Goal: Task Accomplishment & Management: Complete application form

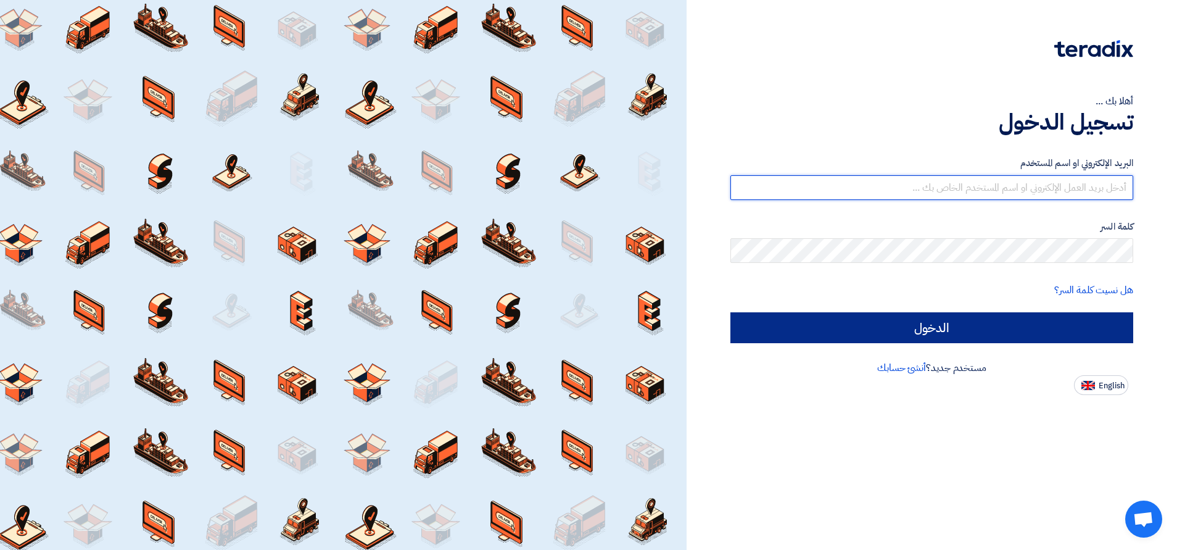
type input "[EMAIL_ADDRESS][DOMAIN_NAME]"
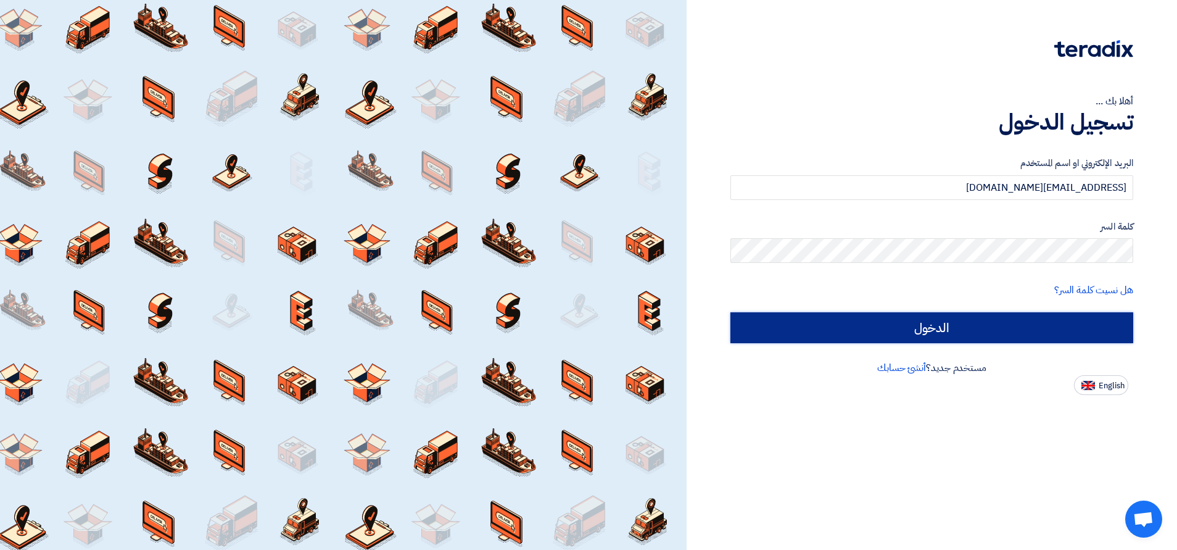
click at [855, 325] on input "الدخول" at bounding box center [932, 327] width 403 height 31
type input "Sign in"
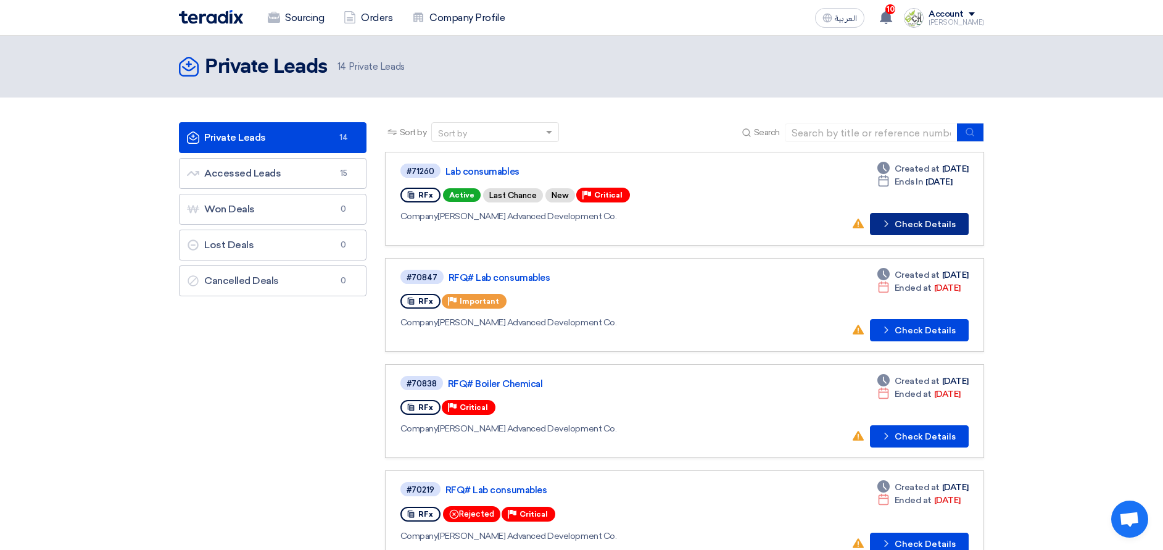
click at [921, 218] on button "Check details Check Details" at bounding box center [919, 224] width 99 height 22
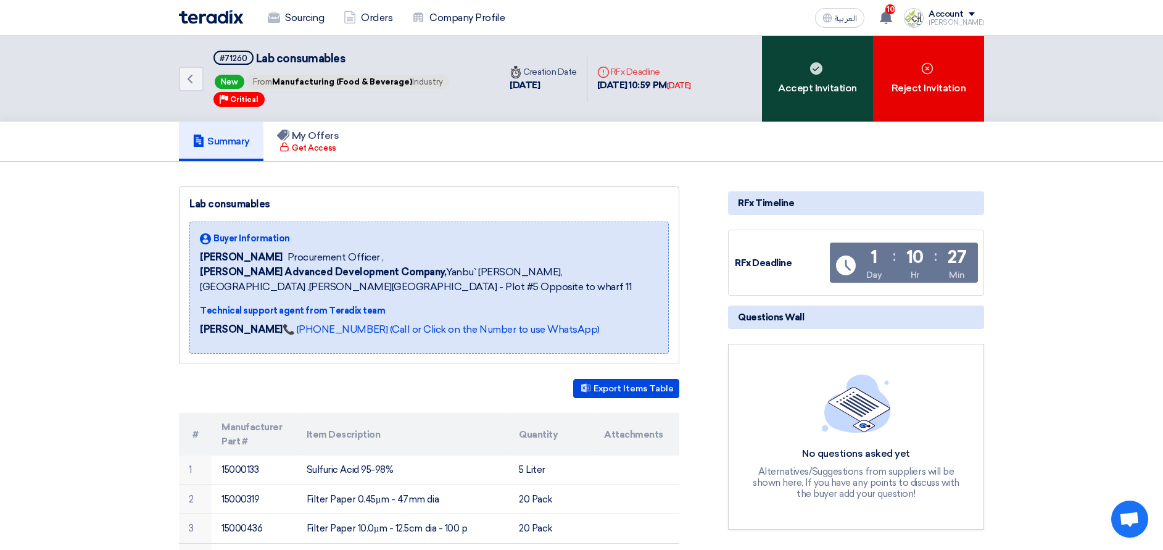
click at [820, 73] on icon at bounding box center [816, 68] width 12 height 12
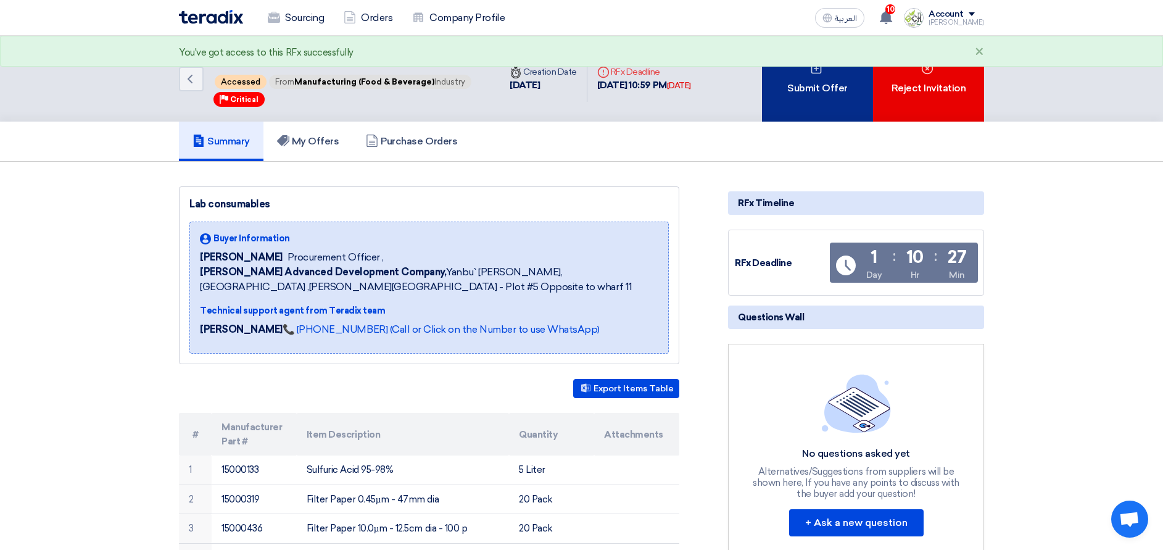
click at [814, 96] on div "Submit Offer" at bounding box center [817, 79] width 111 height 86
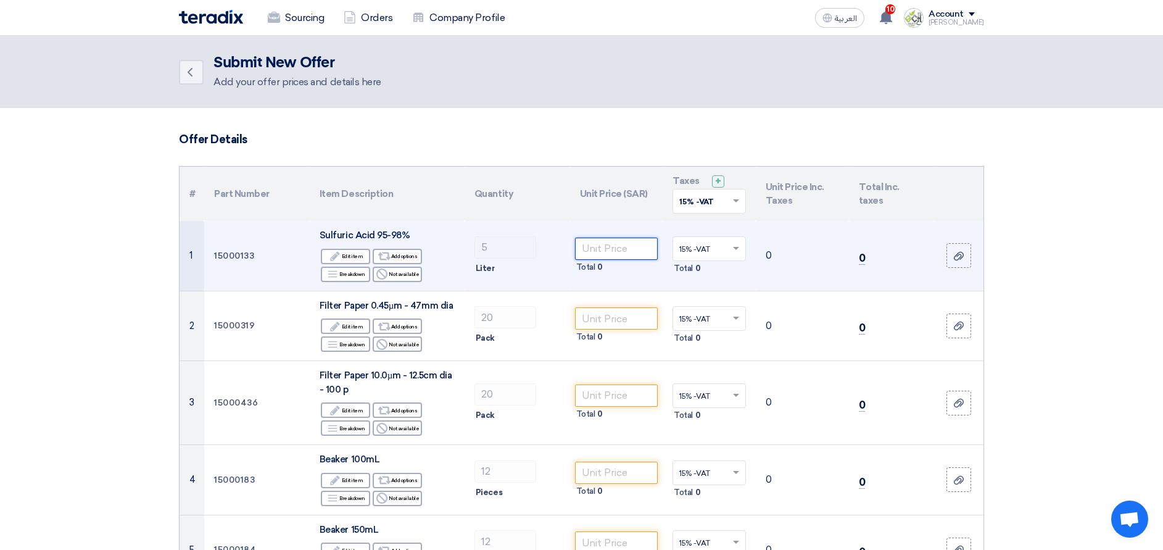
click at [622, 247] on input "number" at bounding box center [616, 249] width 83 height 22
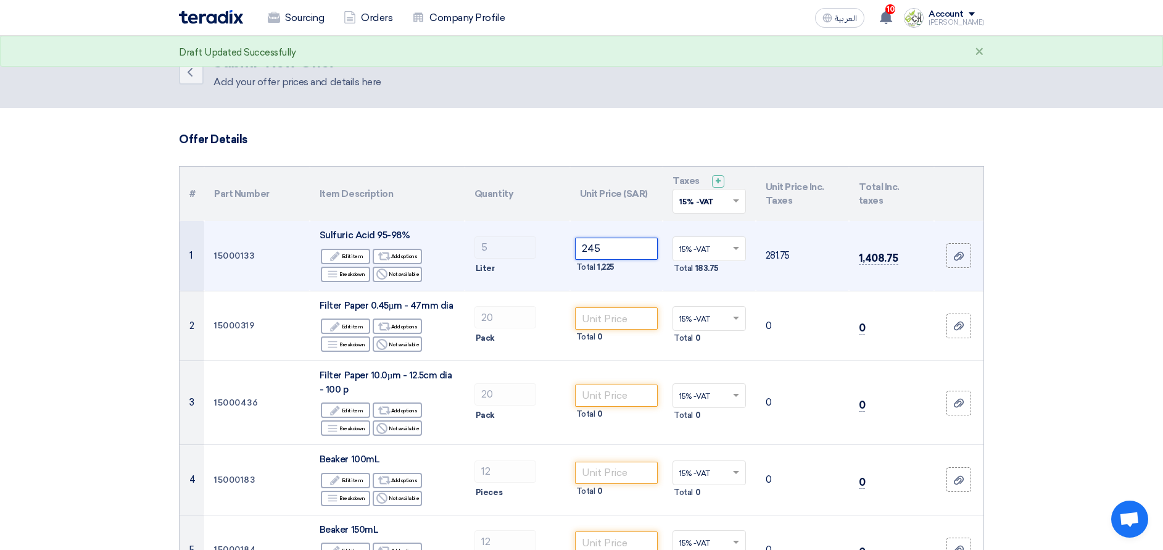
type input "245"
click at [830, 275] on td "281.75" at bounding box center [802, 256] width 93 height 70
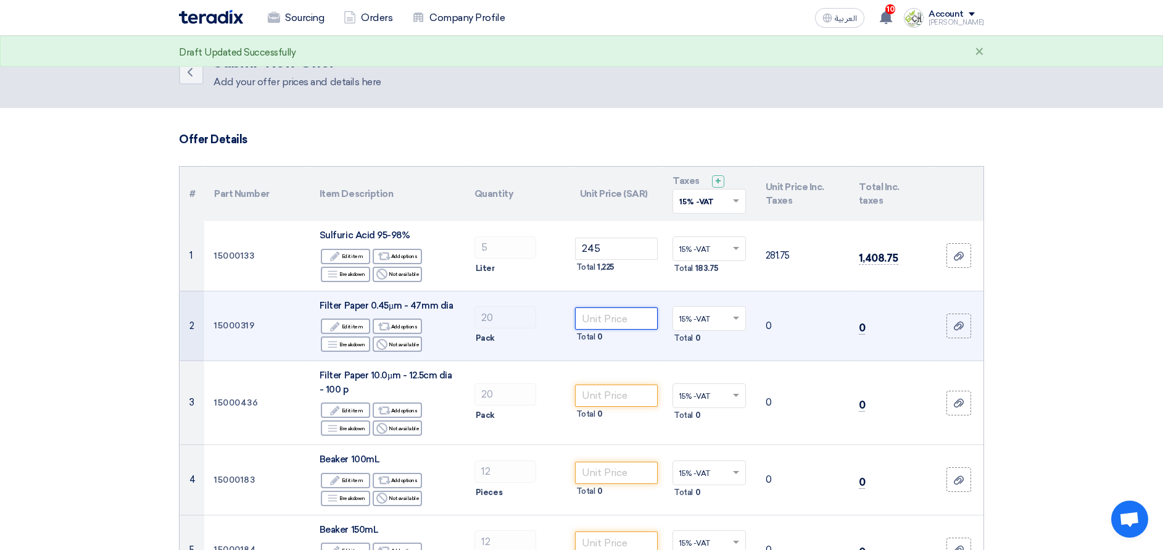
click at [617, 320] on input "number" at bounding box center [616, 318] width 83 height 22
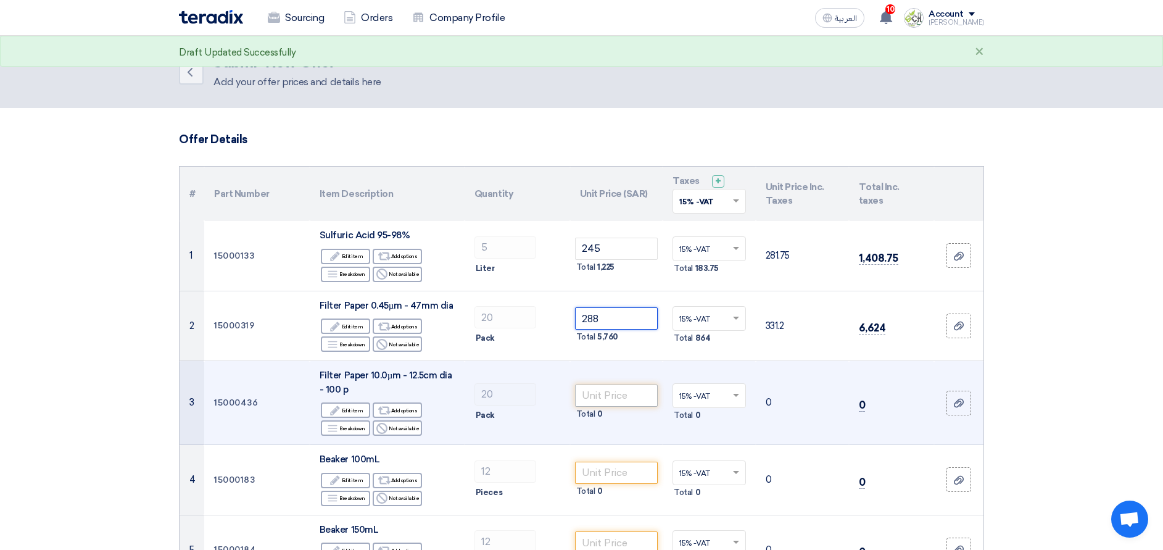
type input "288"
click at [630, 401] on input "number" at bounding box center [616, 395] width 83 height 22
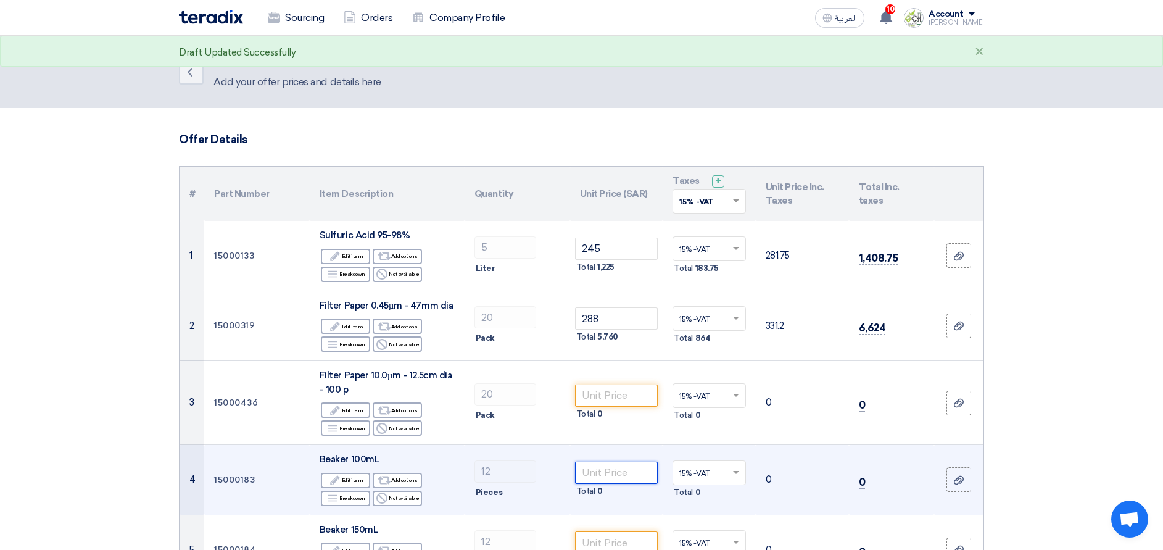
click at [619, 478] on input "number" at bounding box center [616, 473] width 83 height 22
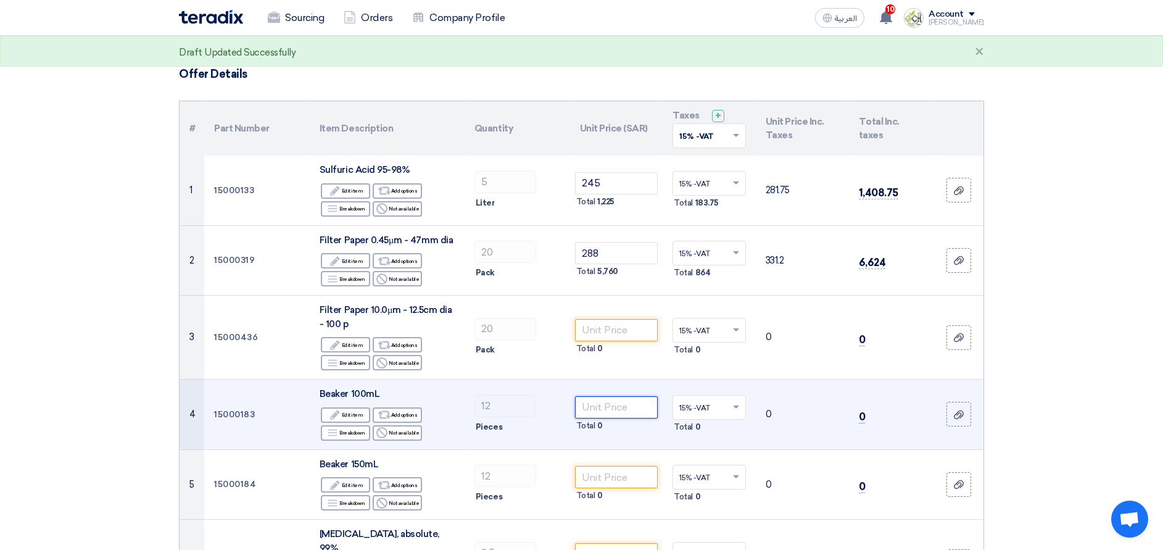
scroll to position [93, 0]
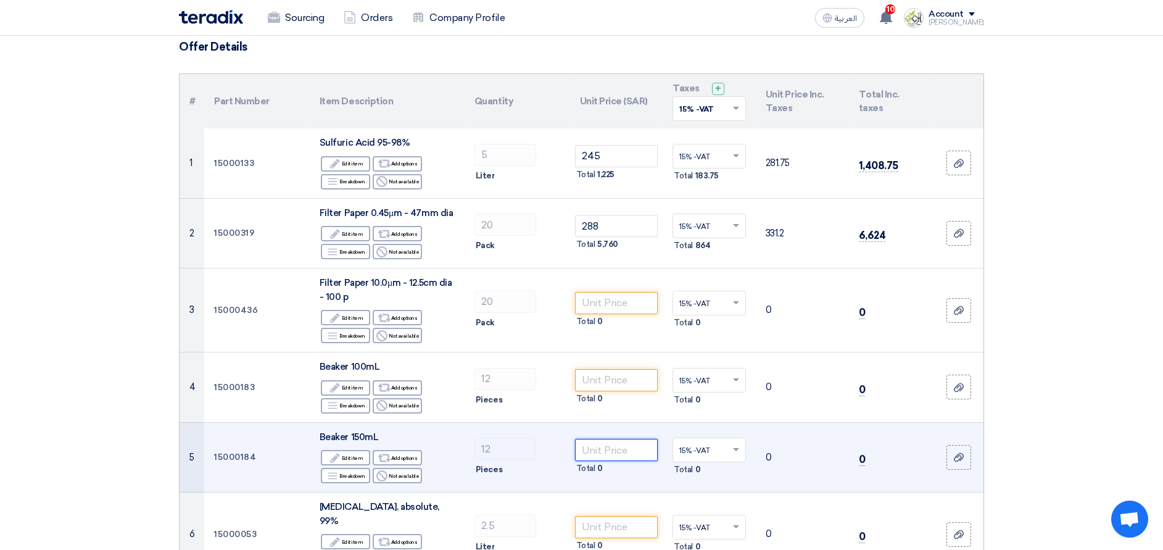
click at [638, 449] on input "number" at bounding box center [616, 450] width 83 height 22
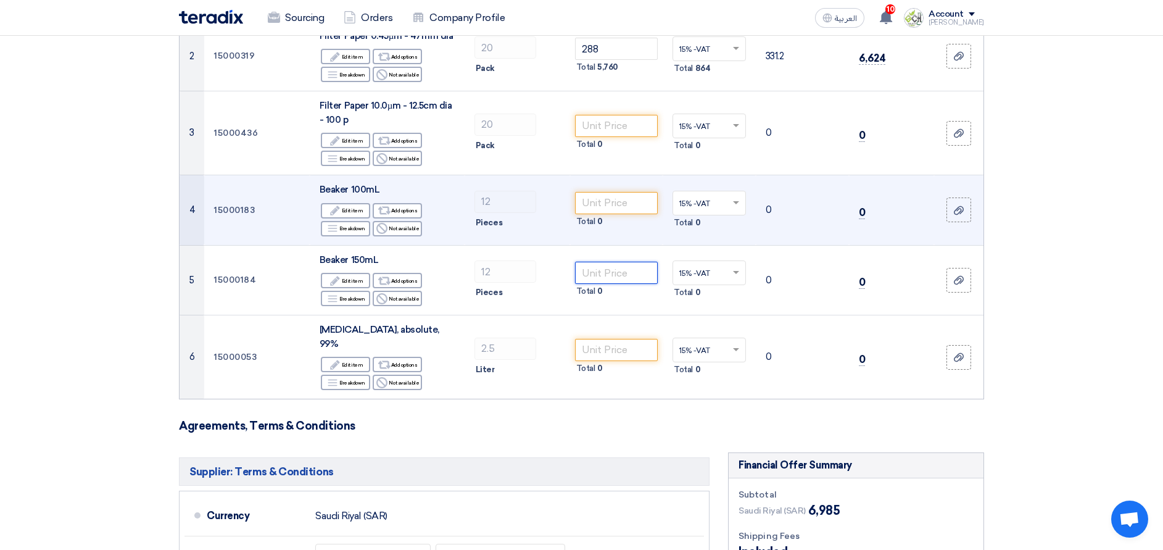
scroll to position [278, 0]
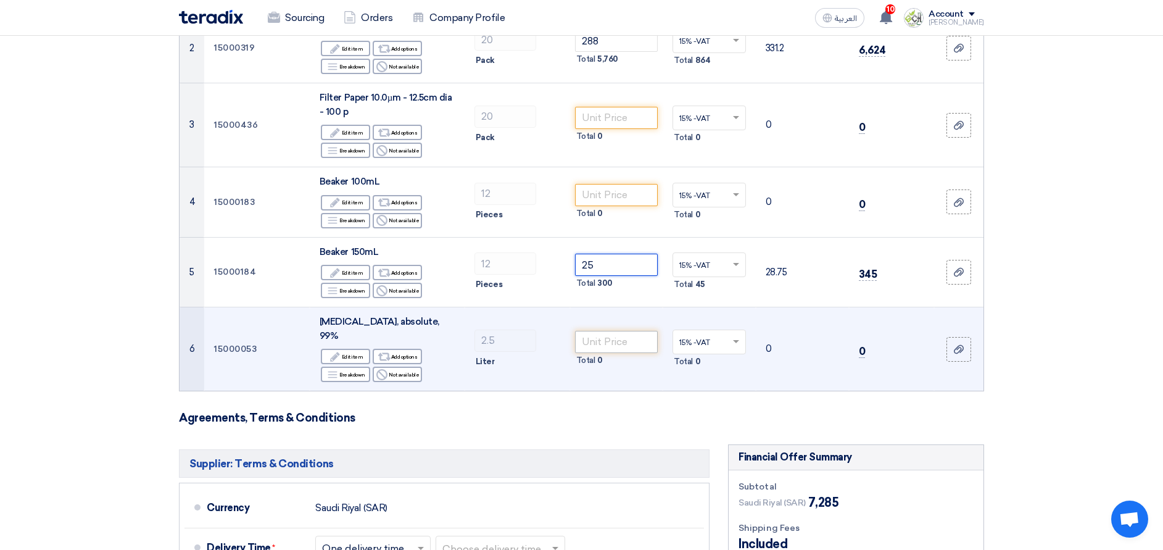
type input "25"
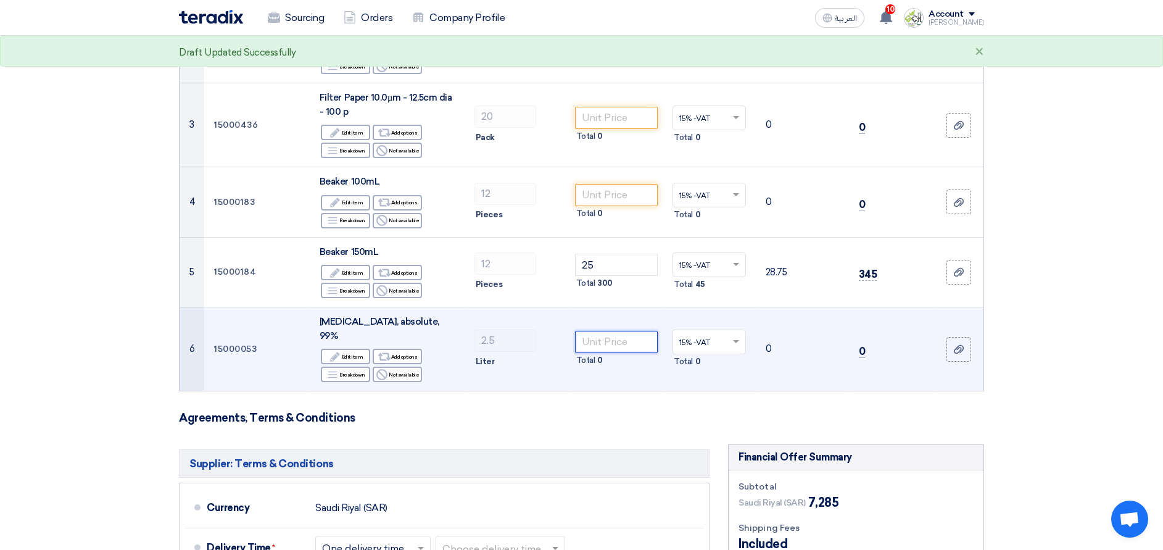
click at [616, 333] on input "number" at bounding box center [616, 342] width 83 height 22
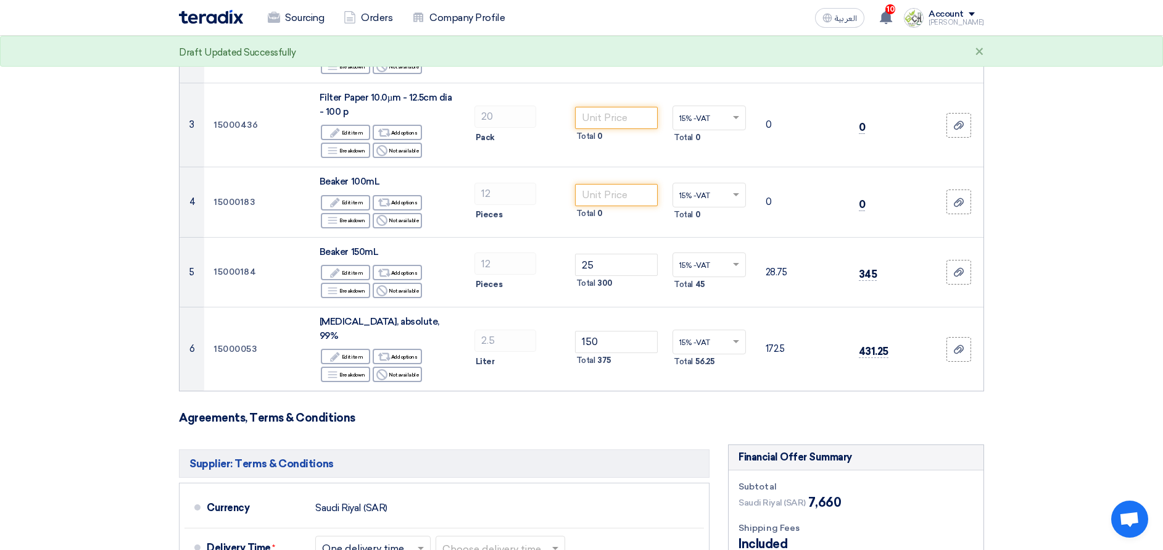
click at [664, 417] on form "Offer Details # Part Number Item Description Quantity Unit Price (SAR) Taxes + …" at bounding box center [581, 369] width 805 height 1029
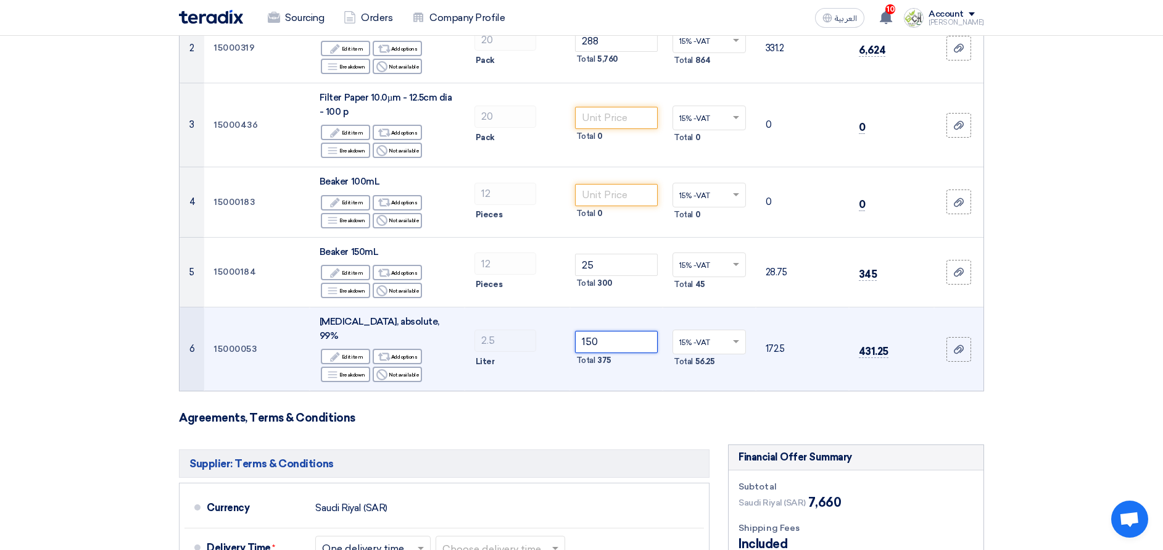
drag, startPoint x: 617, startPoint y: 331, endPoint x: 572, endPoint y: 336, distance: 45.3
click at [573, 336] on td "150 Total 375" at bounding box center [616, 349] width 93 height 84
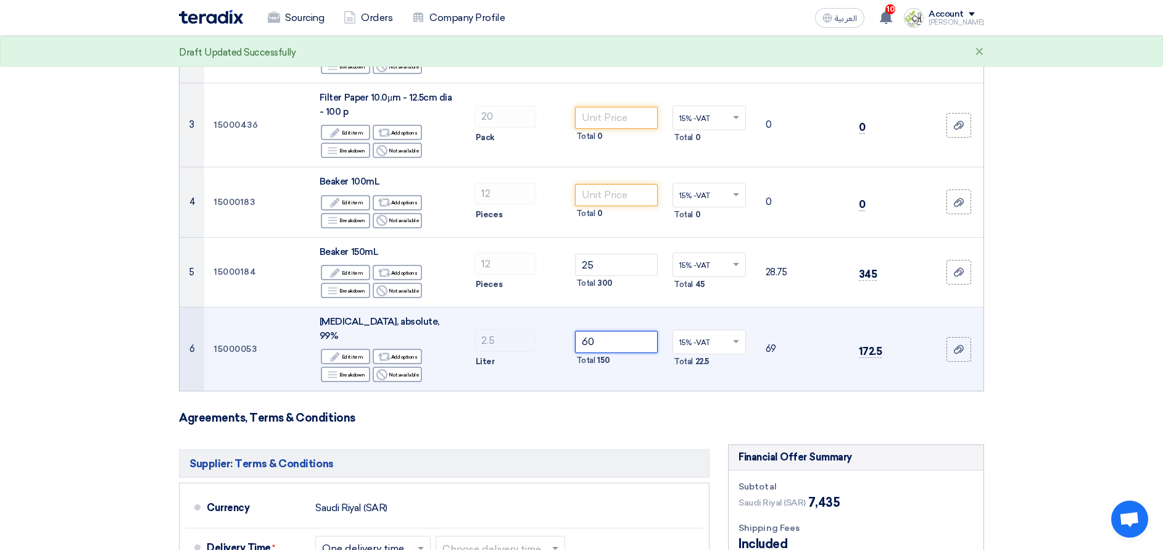
type input "60"
click at [763, 371] on td "69" at bounding box center [802, 349] width 93 height 84
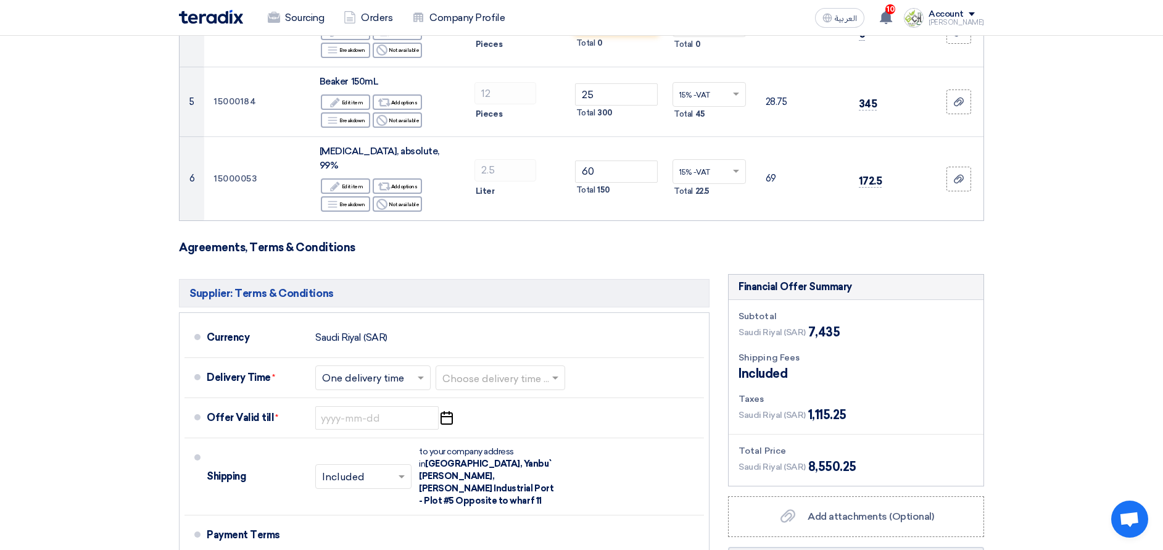
scroll to position [555, 0]
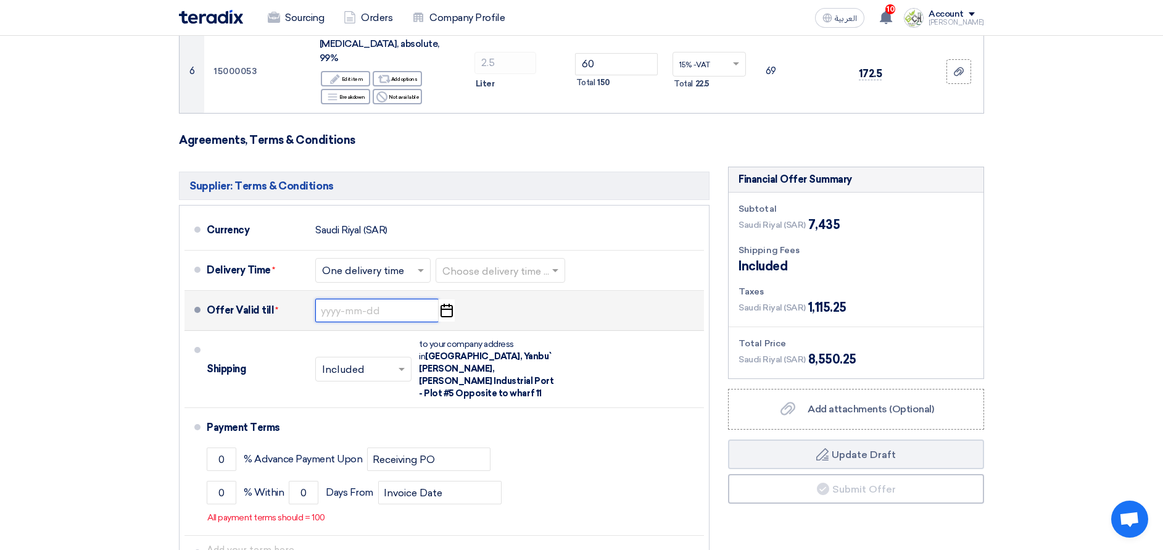
click at [397, 299] on input at bounding box center [376, 310] width 123 height 23
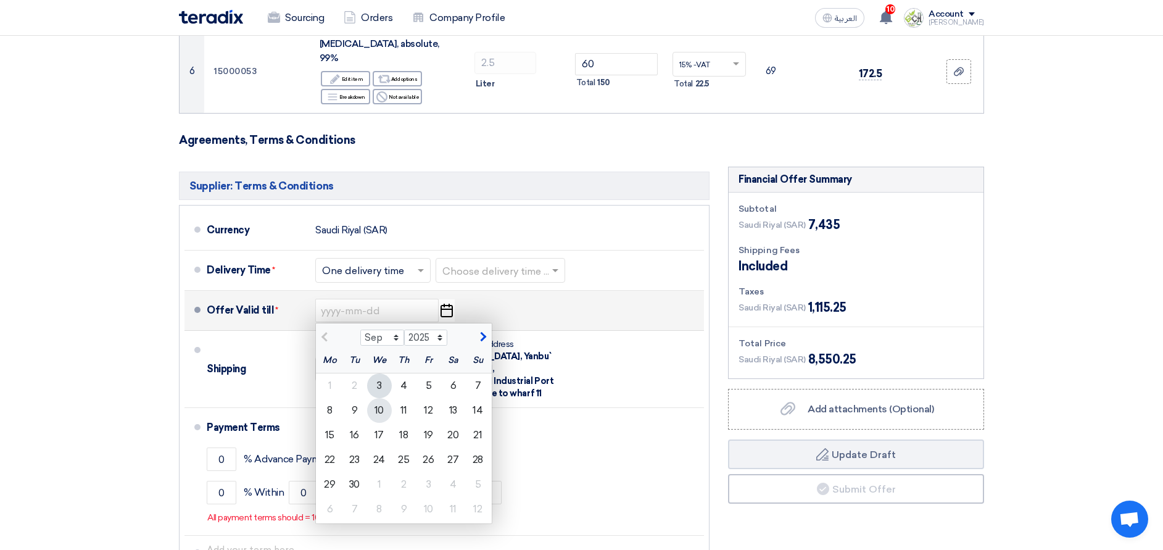
click at [381, 400] on div "10" at bounding box center [379, 410] width 25 height 25
type input "[DATE]"
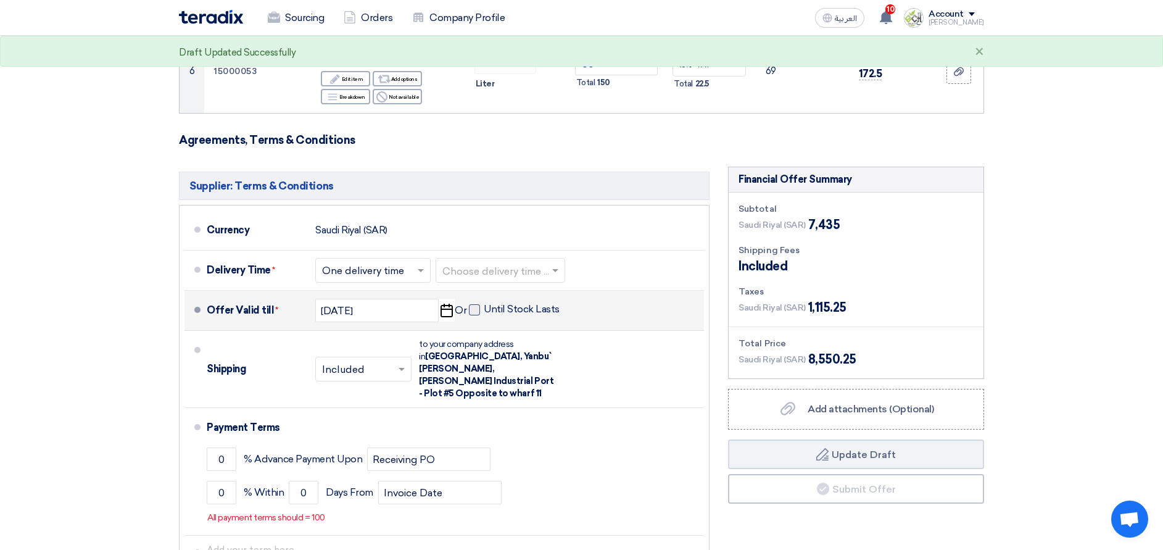
click at [473, 304] on span at bounding box center [474, 309] width 11 height 11
click at [484, 303] on input "Until Stock Lasts" at bounding box center [523, 314] width 78 height 23
checkbox input "true"
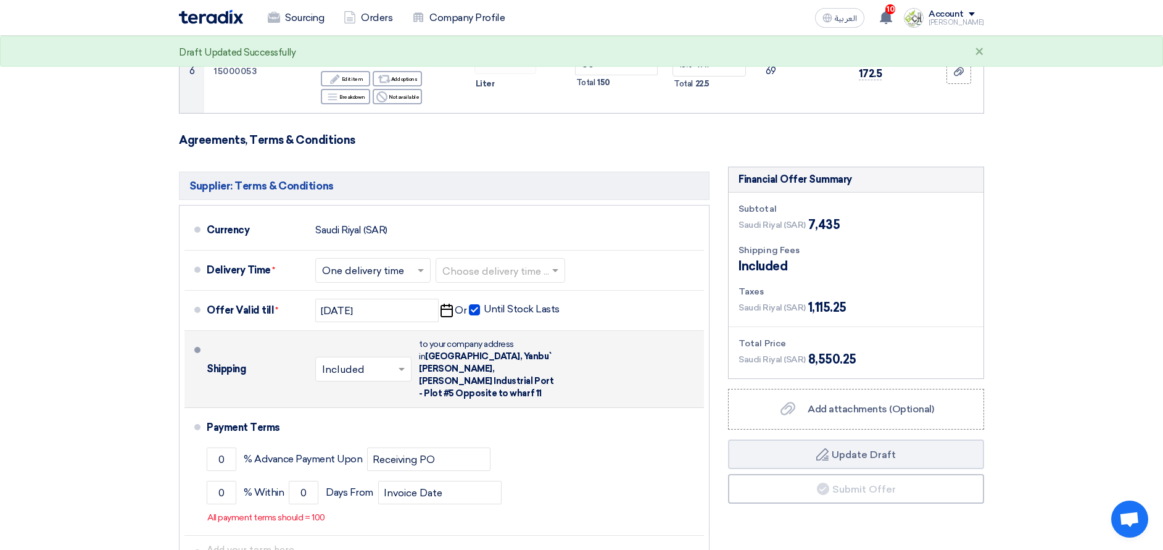
click at [390, 362] on input "text" at bounding box center [364, 371] width 84 height 18
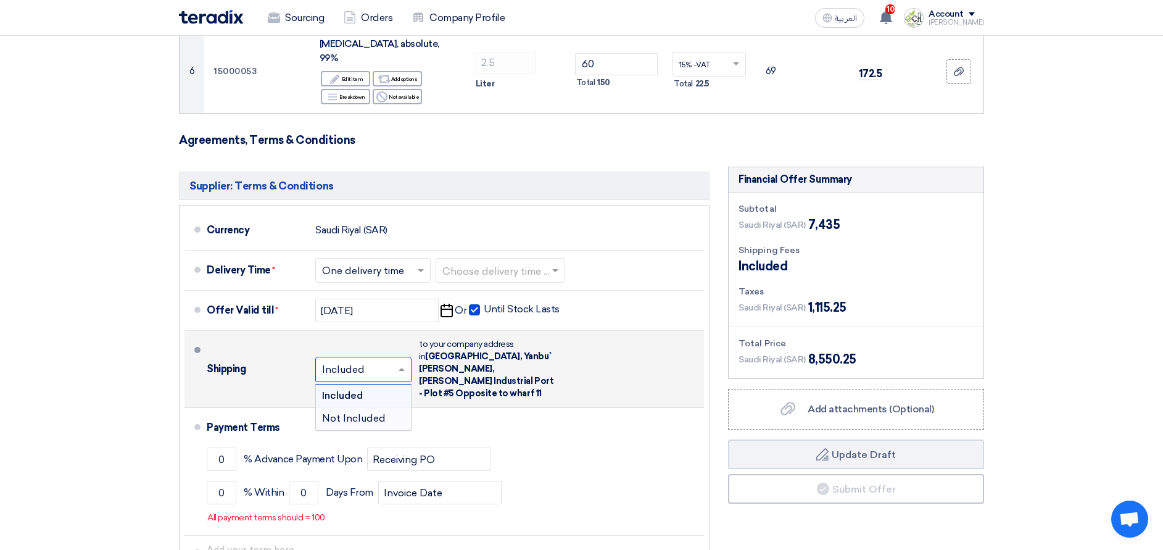
click at [381, 412] on span "Not Included" at bounding box center [354, 418] width 64 height 12
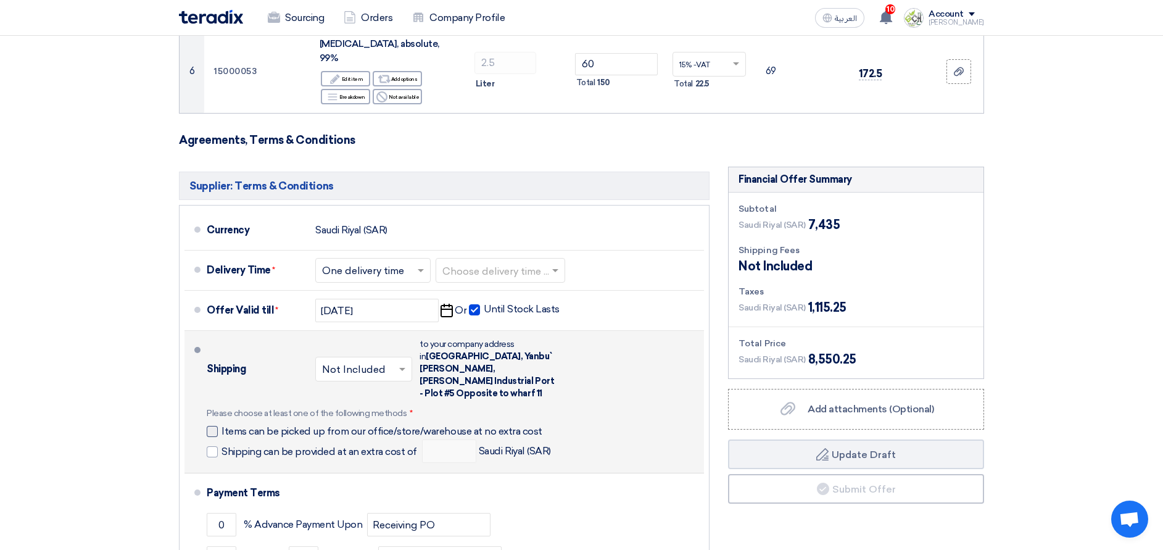
drag, startPoint x: 214, startPoint y: 406, endPoint x: 212, endPoint y: 413, distance: 7.6
click at [214, 426] on div at bounding box center [212, 431] width 11 height 11
click at [222, 425] on input "Items can be picked up from our office/store/warehouse at no extra cost" at bounding box center [385, 436] width 327 height 23
checkbox input "true"
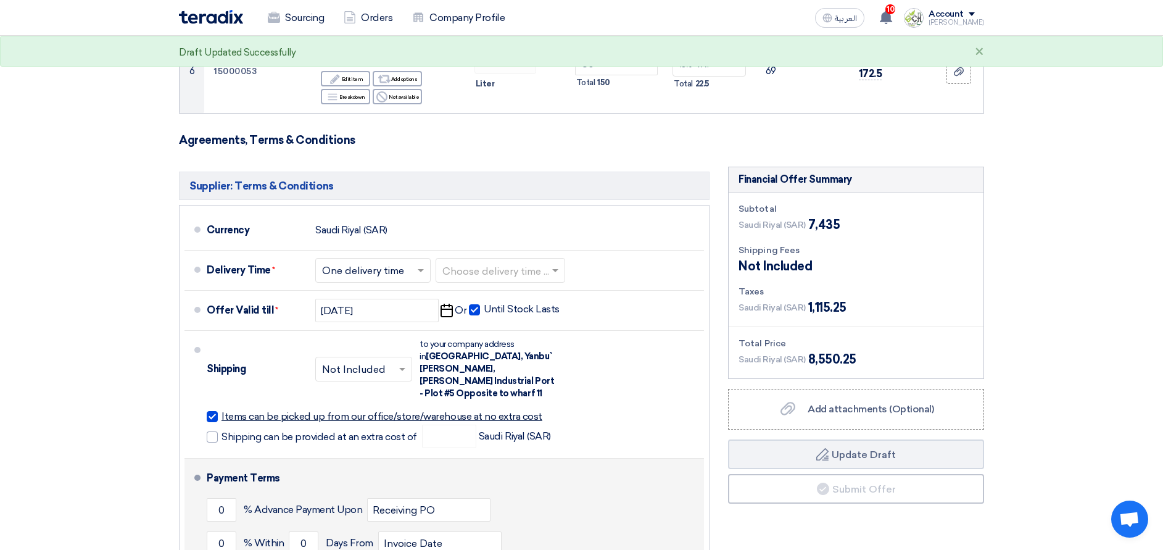
scroll to position [648, 0]
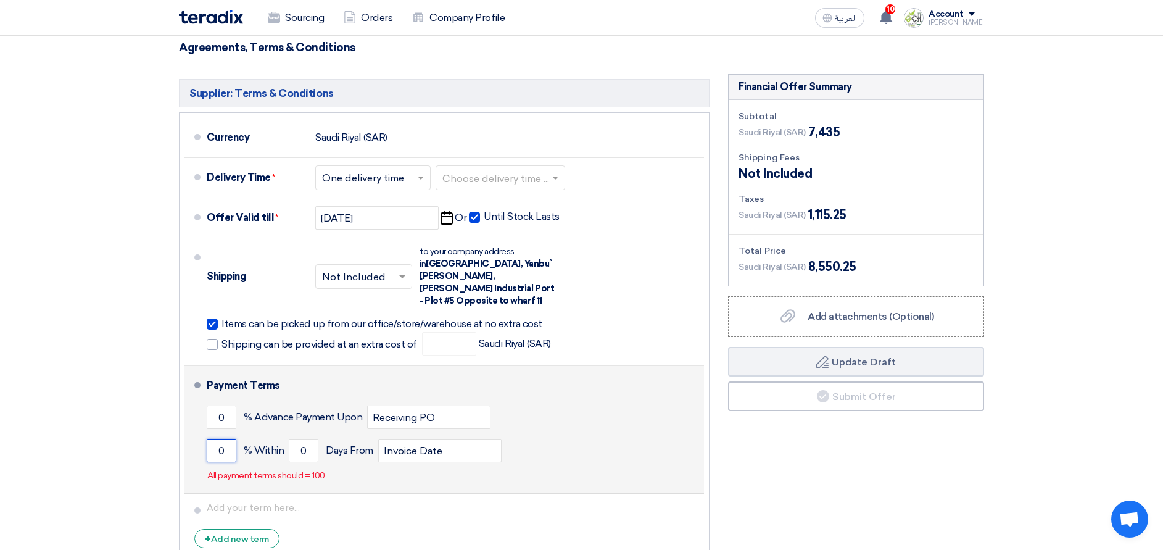
click at [229, 439] on input "0" at bounding box center [222, 450] width 30 height 23
drag, startPoint x: 229, startPoint y: 425, endPoint x: 216, endPoint y: 425, distance: 13.0
click at [216, 439] on input "0" at bounding box center [222, 450] width 30 height 23
type input "100"
drag, startPoint x: 297, startPoint y: 420, endPoint x: 307, endPoint y: 418, distance: 9.3
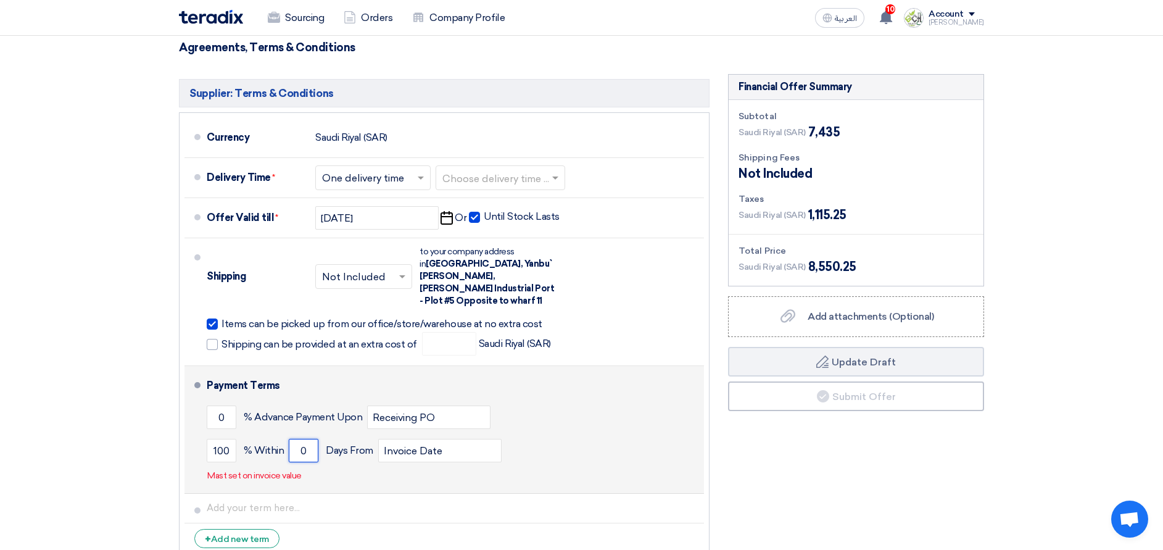
click at [307, 439] on input "0" at bounding box center [304, 450] width 30 height 23
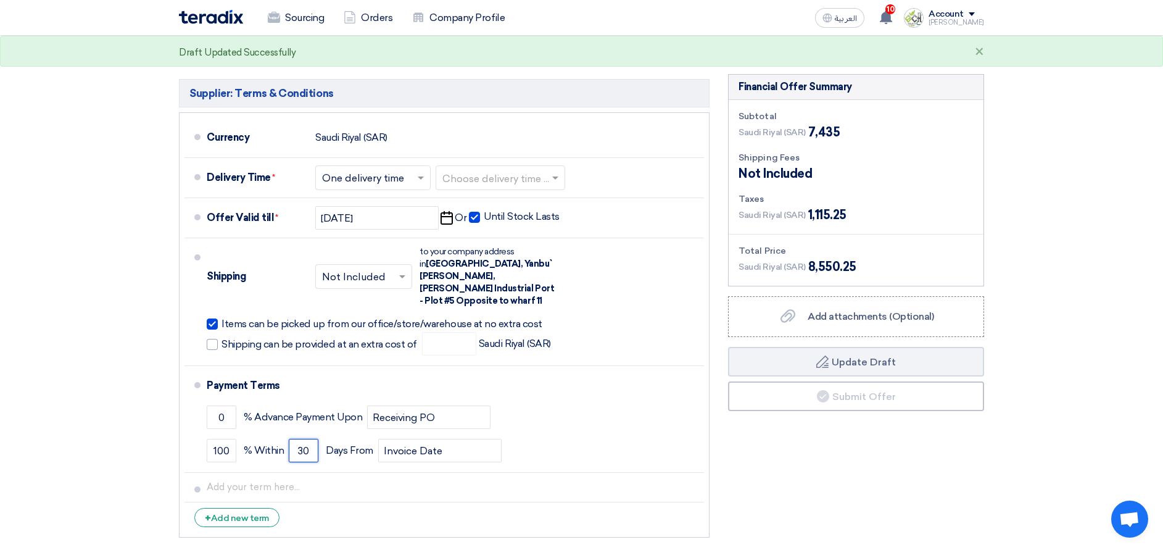
type input "30"
click at [787, 448] on div "Financial Offer Summary Subtotal [GEOGRAPHIC_DATA] (SAR) 7,435 Shipping Fees" at bounding box center [856, 309] width 275 height 470
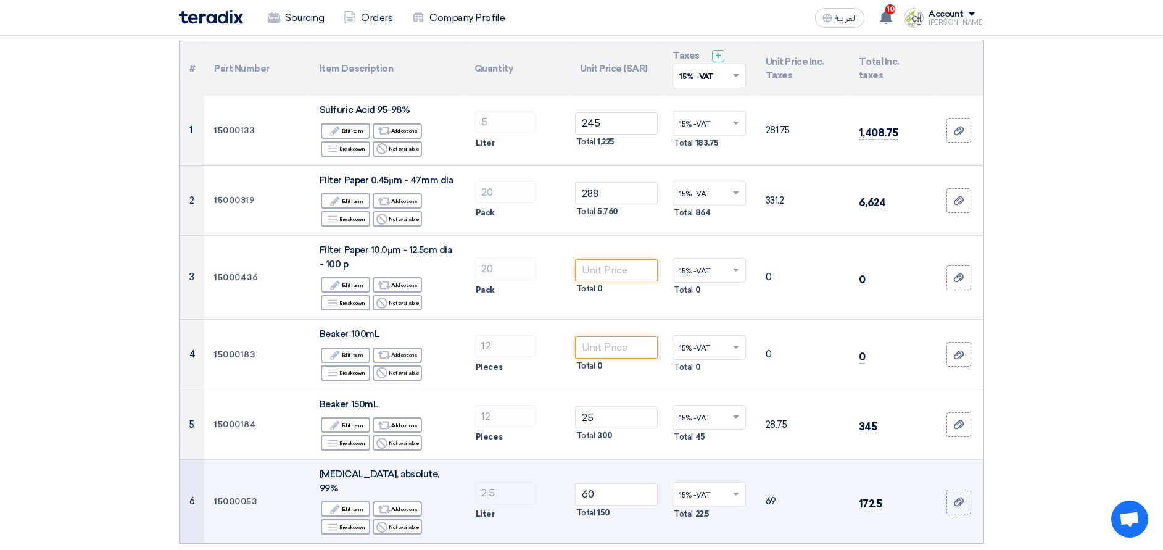
scroll to position [93, 0]
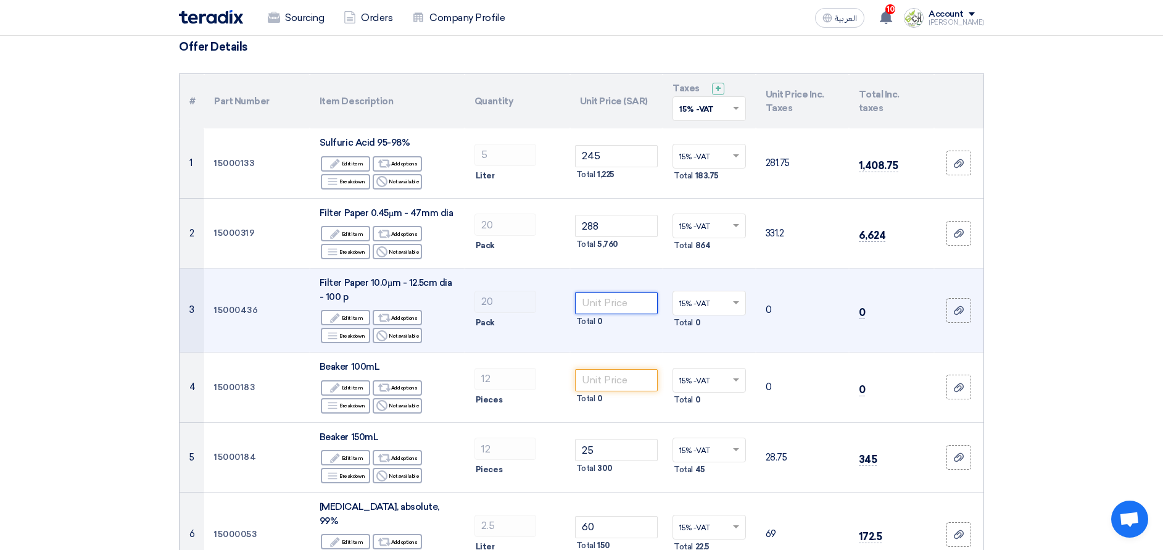
click at [629, 305] on input "number" at bounding box center [616, 303] width 83 height 22
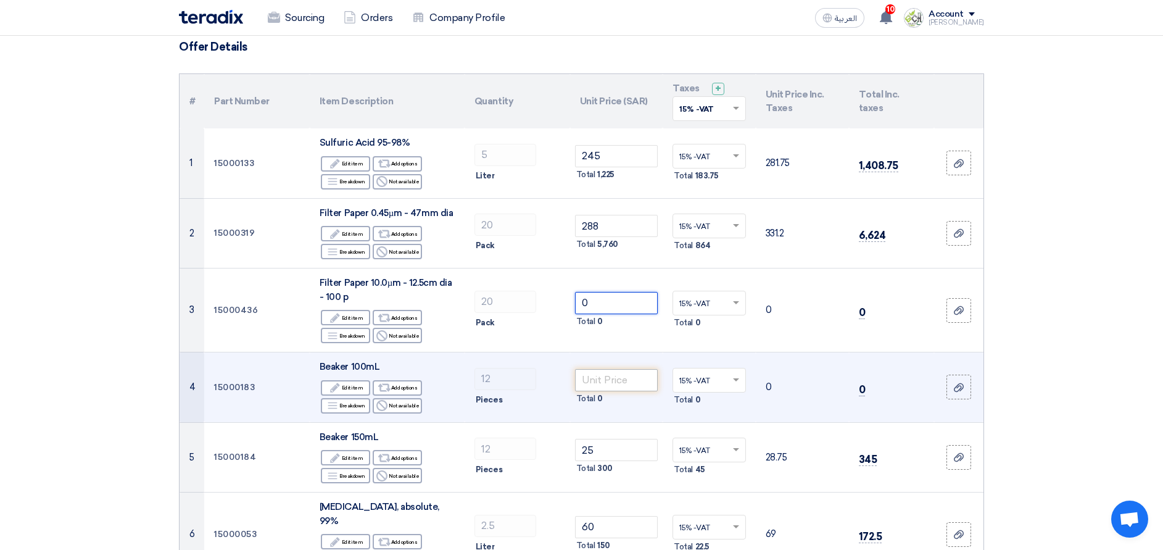
type input "0"
click at [621, 384] on input "number" at bounding box center [616, 380] width 83 height 22
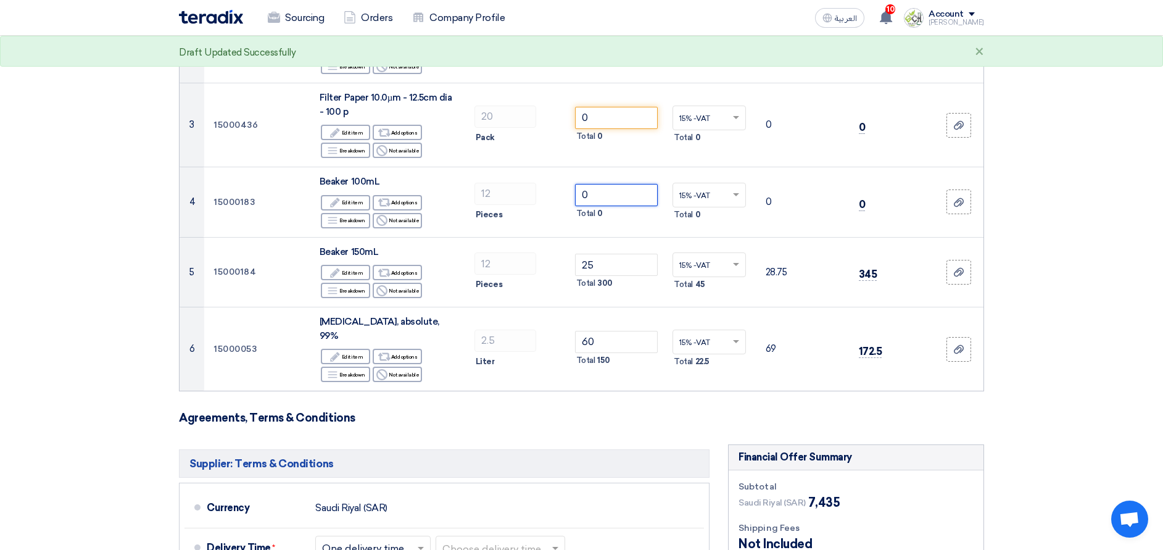
type input "0"
click at [1061, 359] on section "Offer Details # Part Number Item Description Quantity Unit Price (SAR) Taxes + …" at bounding box center [581, 391] width 1163 height 1123
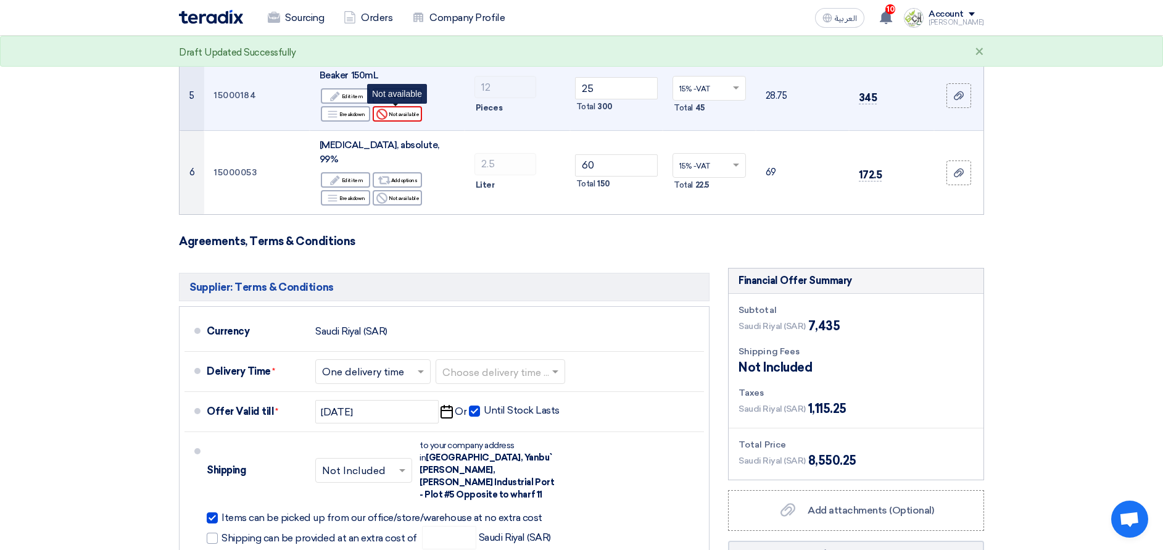
scroll to position [463, 0]
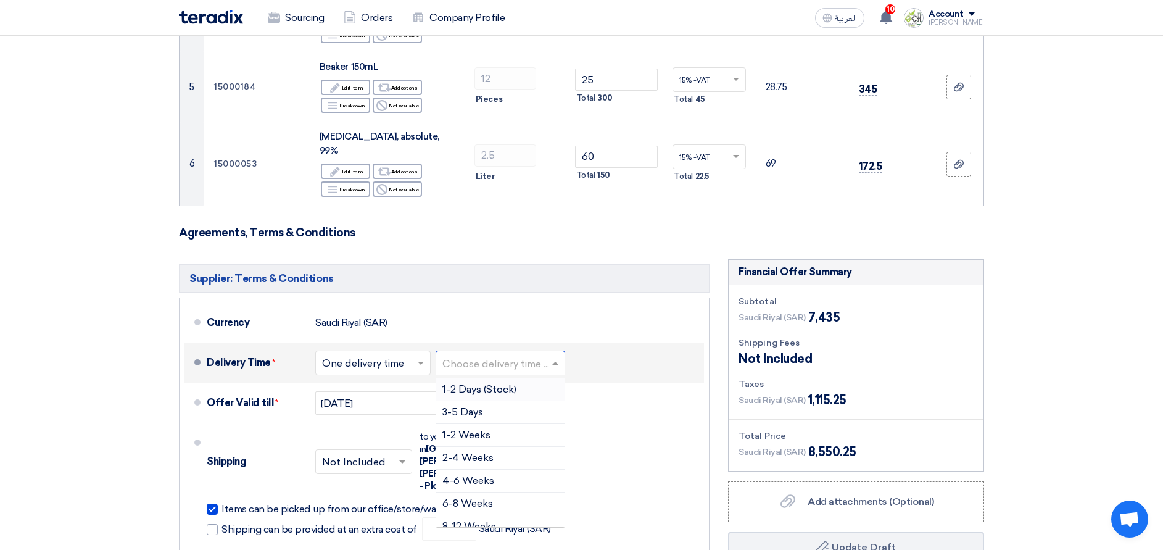
click at [565, 357] on span at bounding box center [556, 363] width 15 height 12
click at [505, 401] on div "3-5 Days" at bounding box center [500, 412] width 128 height 23
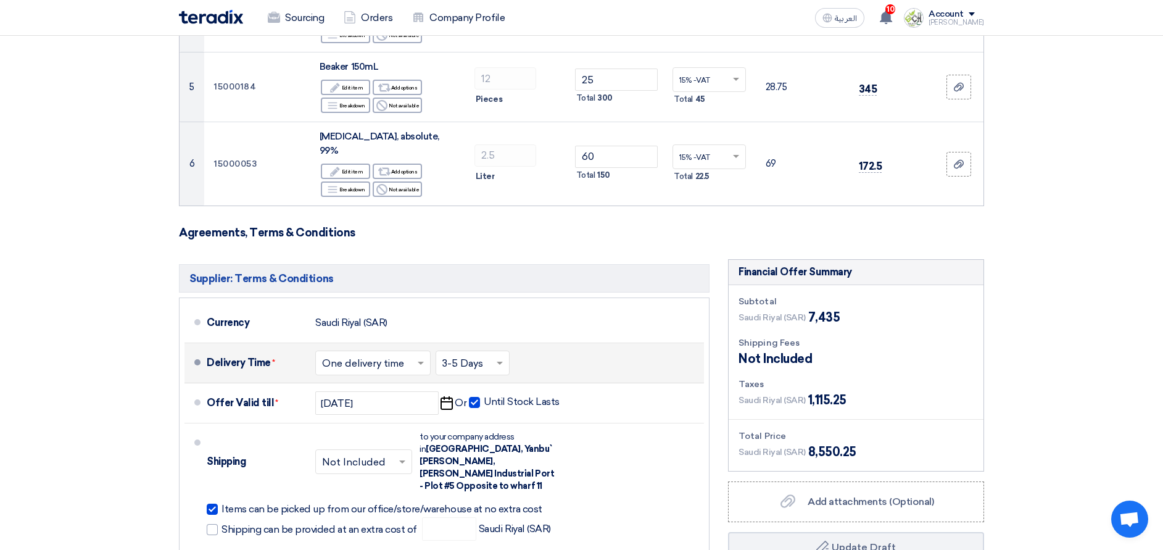
click at [410, 355] on input "text" at bounding box center [373, 364] width 103 height 18
click at [421, 357] on span at bounding box center [422, 363] width 15 height 12
click at [424, 357] on span at bounding box center [422, 363] width 15 height 12
click at [404, 406] on span "One delivery time" at bounding box center [364, 412] width 85 height 12
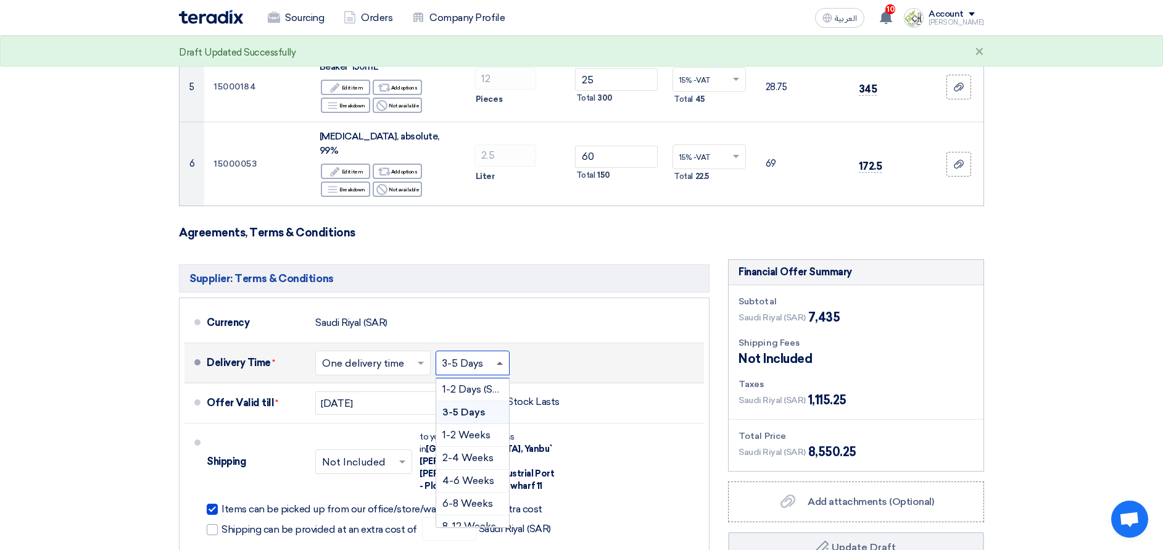
click at [503, 362] on span at bounding box center [500, 363] width 6 height 3
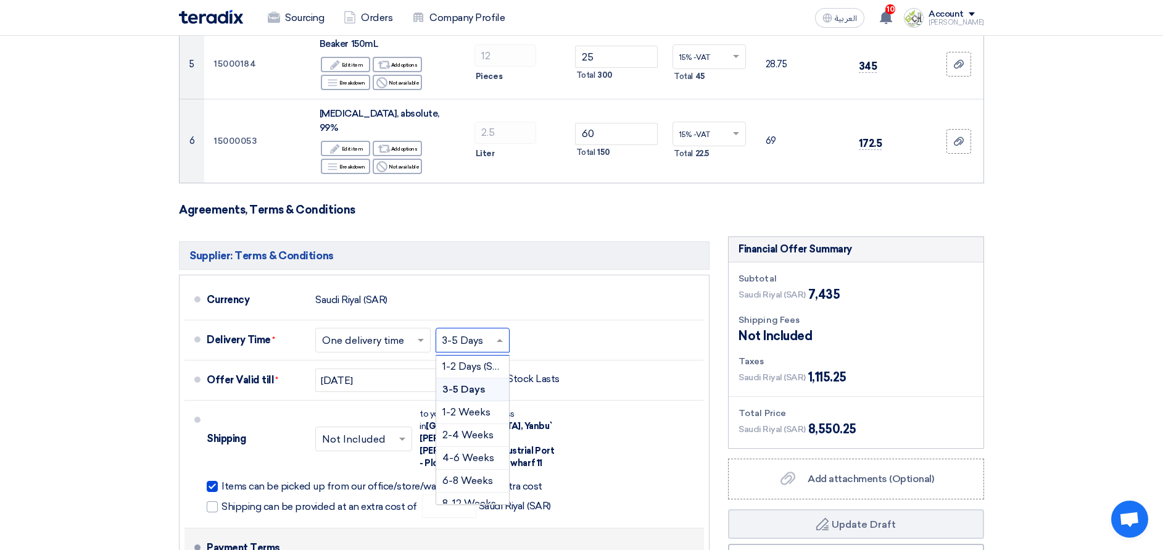
scroll to position [648, 0]
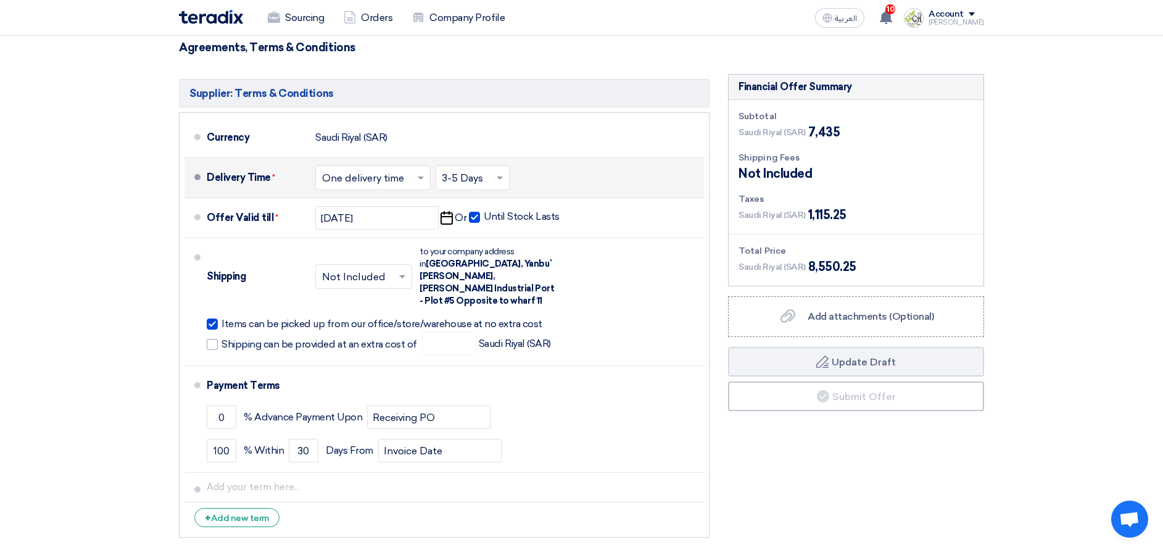
click at [523, 167] on div "Delivery Time * Choose delivery time ... × One delivery time × Choose delivery …" at bounding box center [453, 178] width 492 height 30
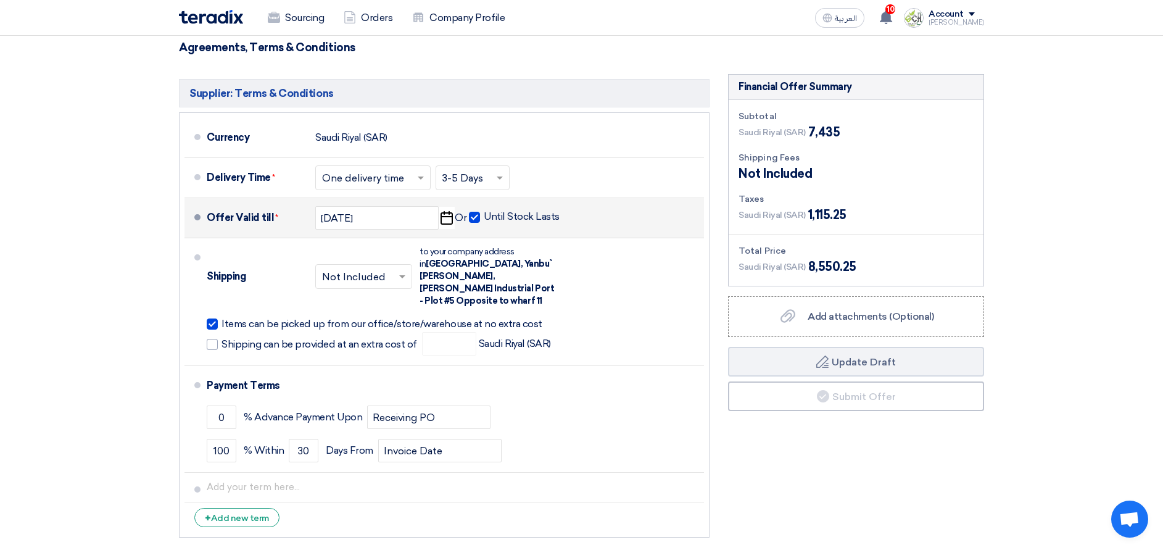
click at [475, 212] on span at bounding box center [474, 217] width 11 height 11
click at [484, 210] on input "Until Stock Lasts" at bounding box center [523, 221] width 78 height 23
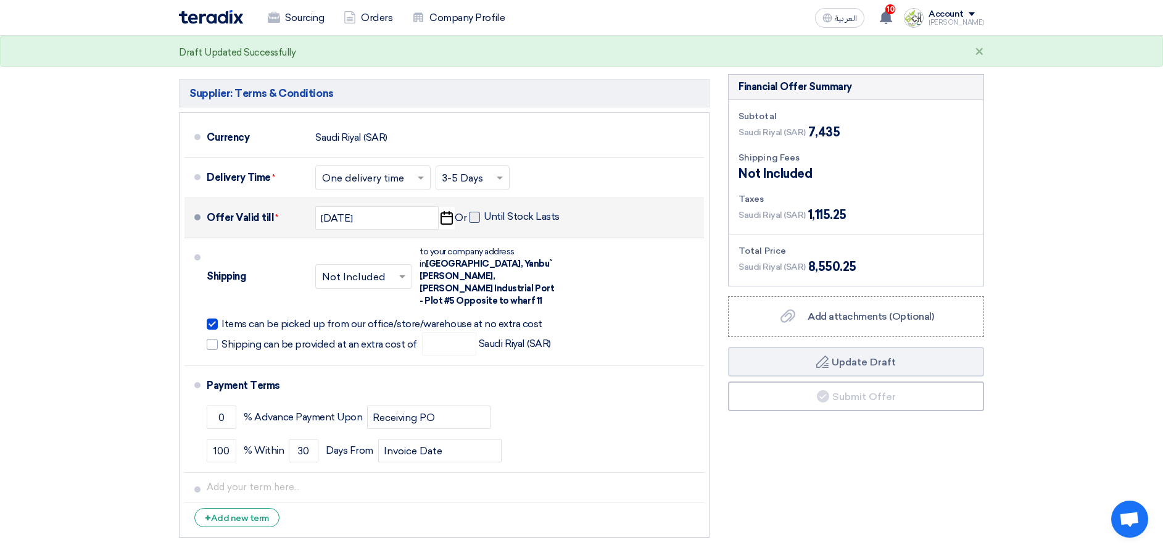
click at [475, 212] on span at bounding box center [474, 217] width 11 height 11
click at [484, 210] on input "Until Stock Lasts" at bounding box center [523, 221] width 78 height 23
checkbox input "true"
click at [396, 270] on span at bounding box center [403, 276] width 15 height 12
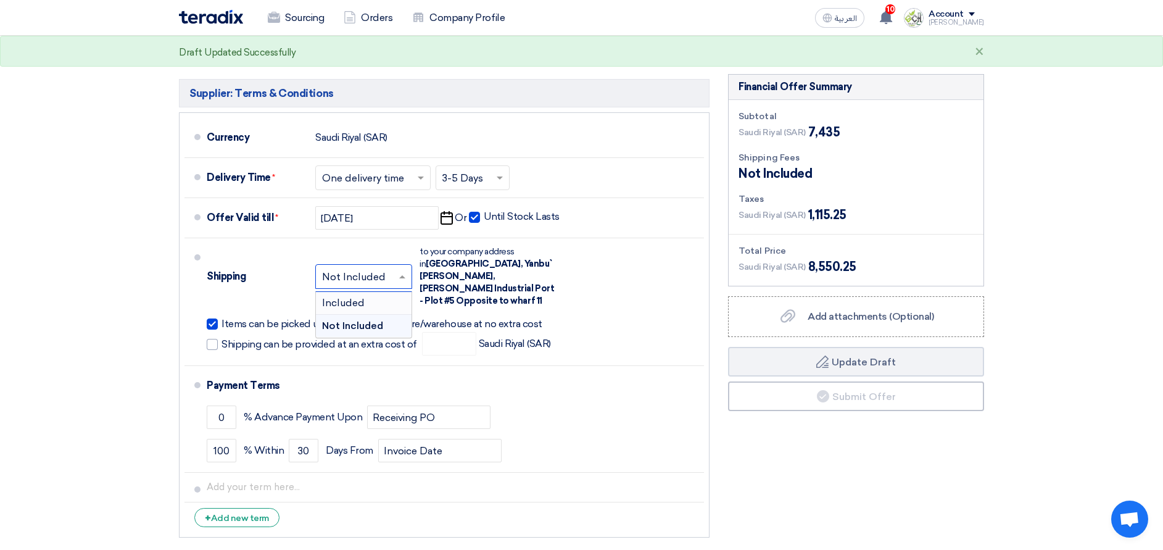
click at [377, 292] on div "Included" at bounding box center [364, 303] width 96 height 23
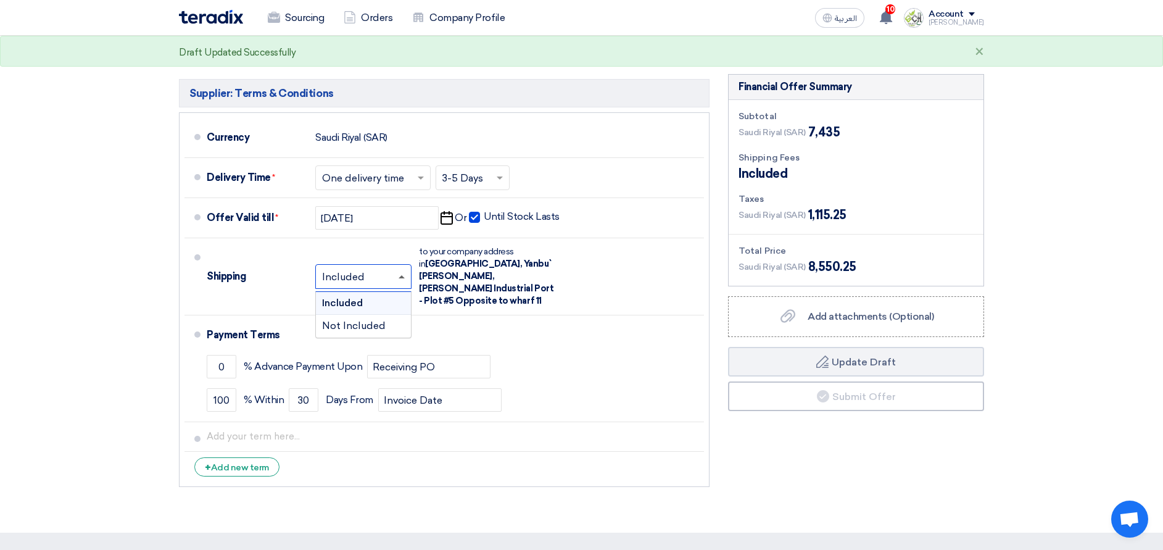
click at [400, 275] on span at bounding box center [402, 276] width 6 height 3
click at [376, 320] on span "Not Included" at bounding box center [354, 326] width 64 height 12
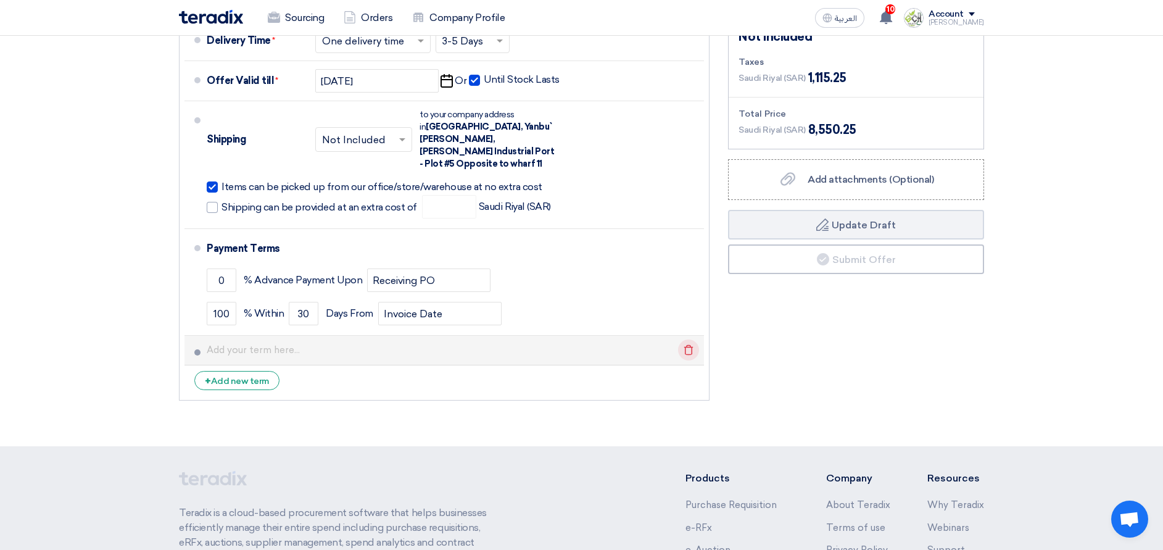
scroll to position [934, 0]
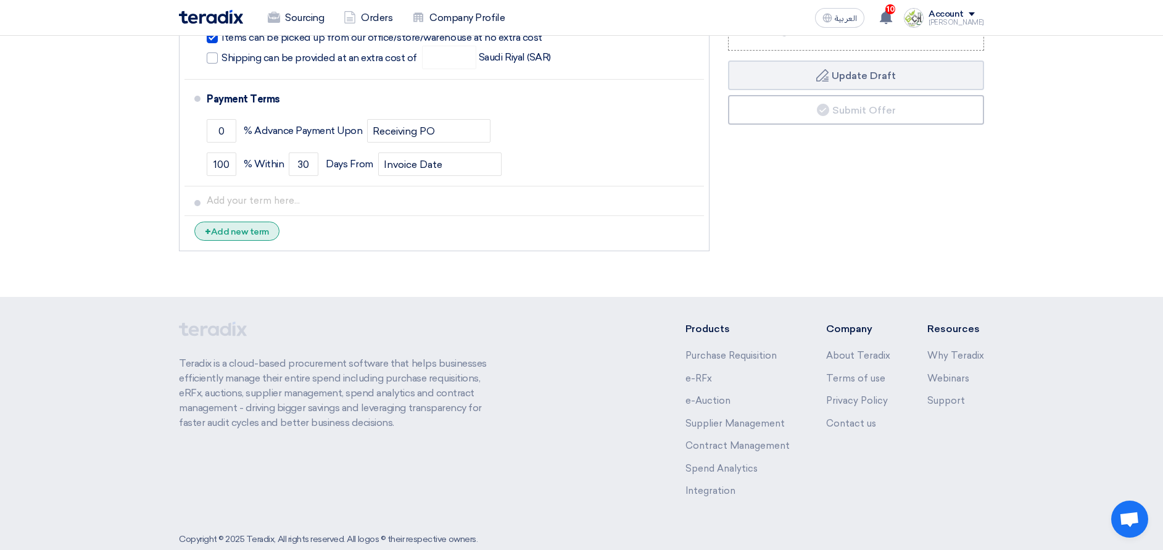
click at [248, 222] on div "+ Add new term" at bounding box center [236, 231] width 85 height 19
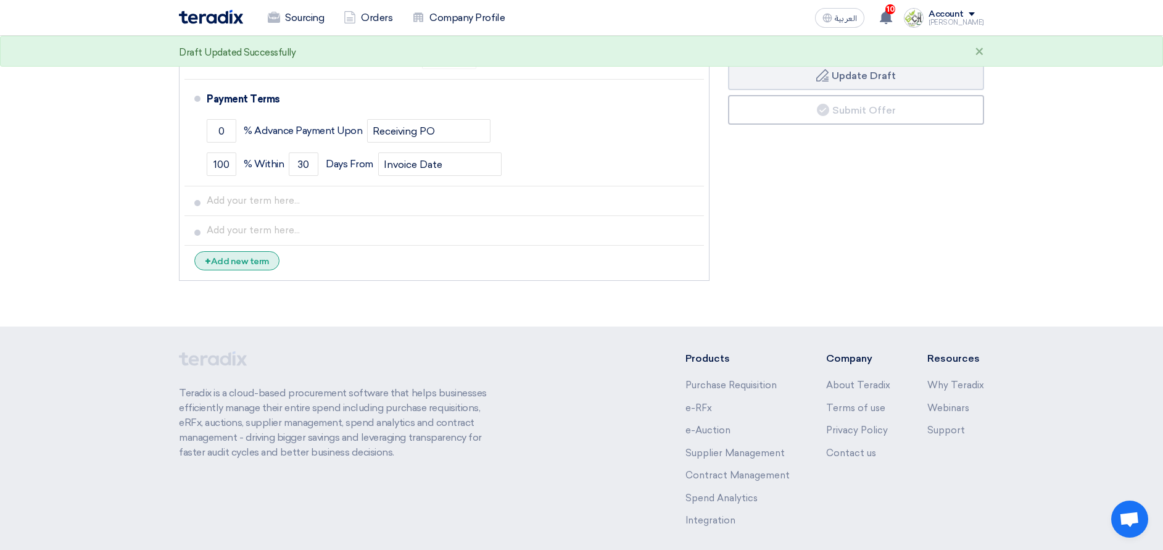
click at [249, 251] on div "+ Add new term" at bounding box center [236, 260] width 85 height 19
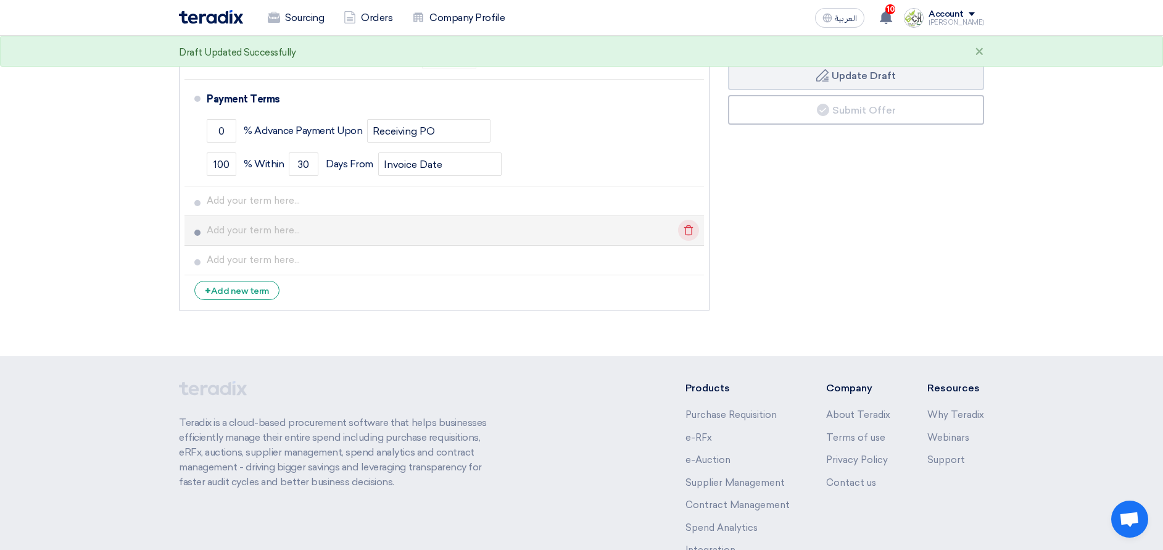
click at [684, 220] on icon "Delete" at bounding box center [688, 230] width 21 height 21
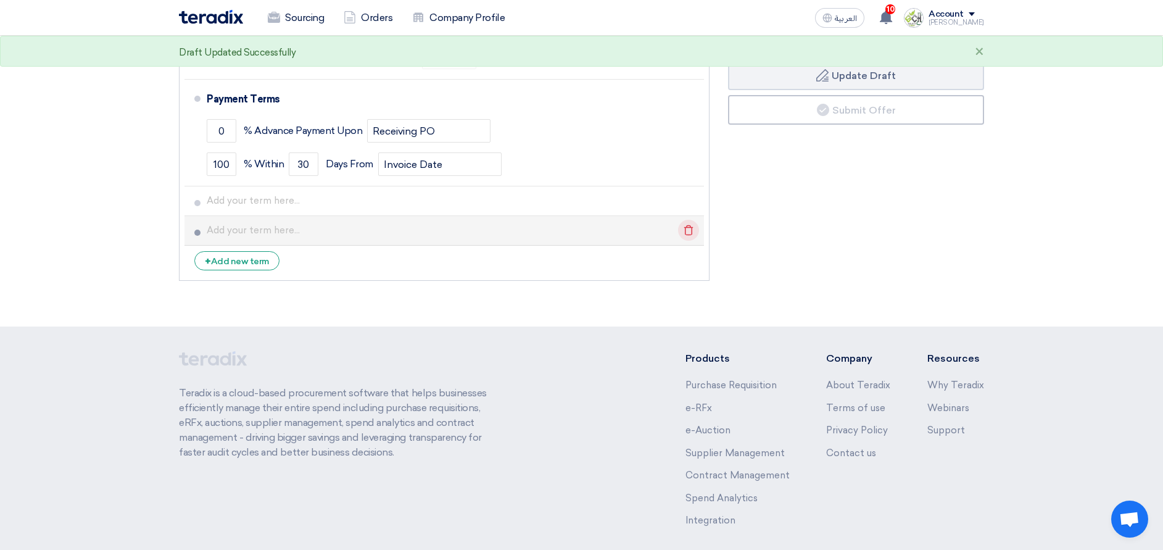
click at [689, 220] on icon "Delete" at bounding box center [688, 230] width 21 height 21
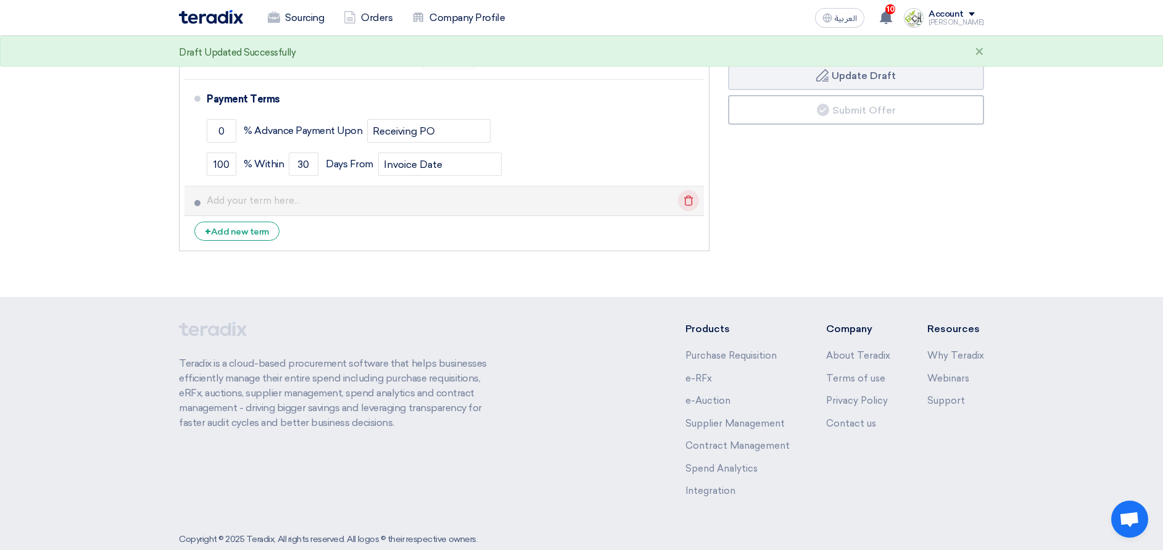
click at [687, 190] on icon "Delete" at bounding box center [688, 200] width 21 height 21
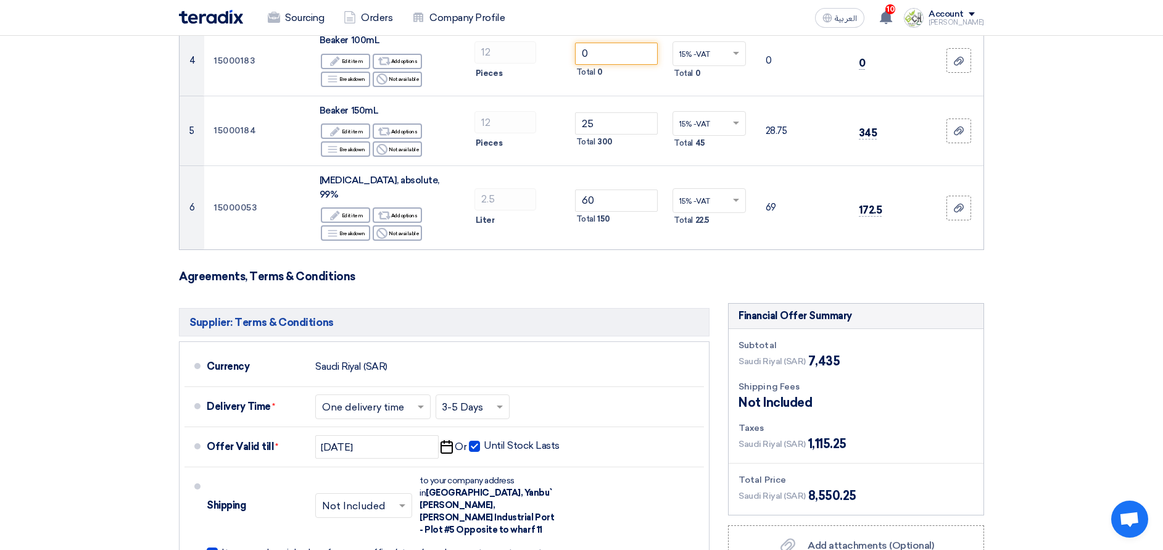
scroll to position [555, 0]
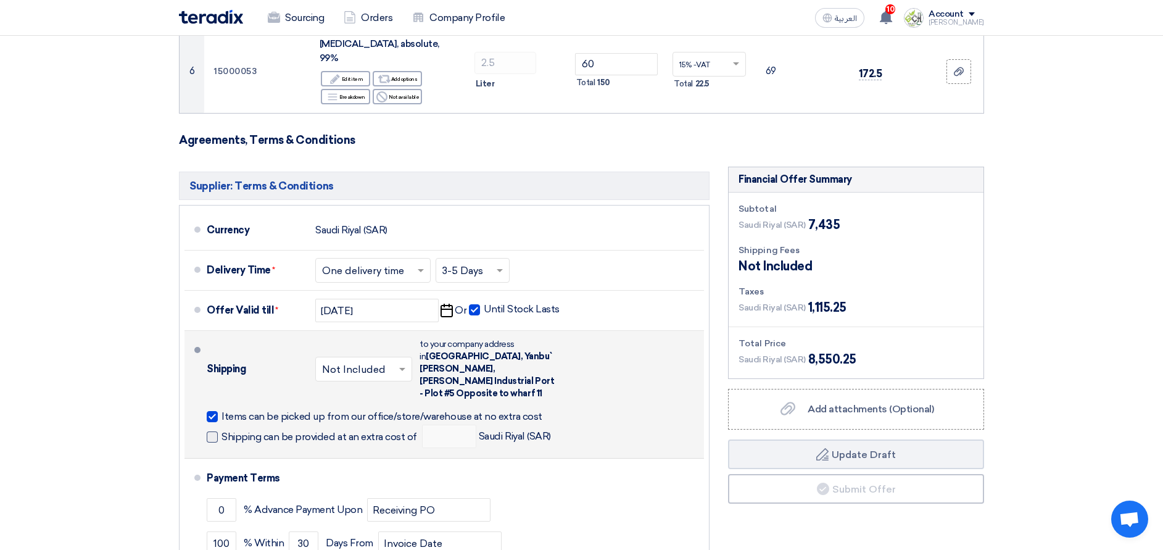
click at [213, 431] on span at bounding box center [212, 436] width 11 height 11
click at [222, 430] on input "Shipping can be provided at an extra cost of" at bounding box center [321, 441] width 198 height 23
click at [213, 431] on span at bounding box center [212, 436] width 11 height 11
click at [222, 430] on input "Shipping can be provided at an extra cost of" at bounding box center [321, 441] width 198 height 23
checkbox input "false"
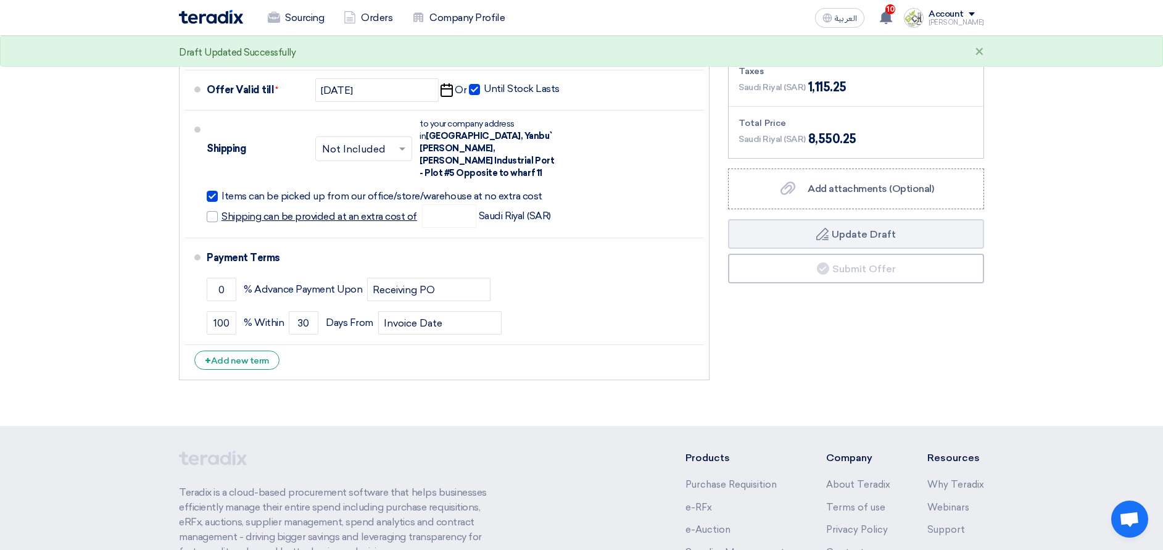
scroll to position [833, 0]
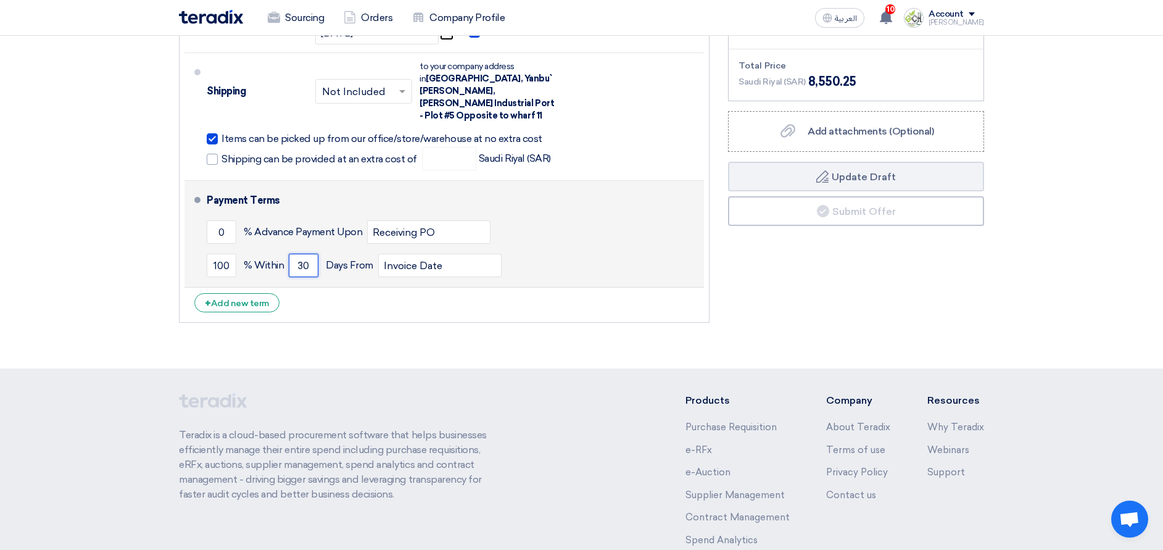
drag, startPoint x: 306, startPoint y: 242, endPoint x: 300, endPoint y: 241, distance: 6.2
click at [300, 254] on input "30" at bounding box center [304, 265] width 30 height 23
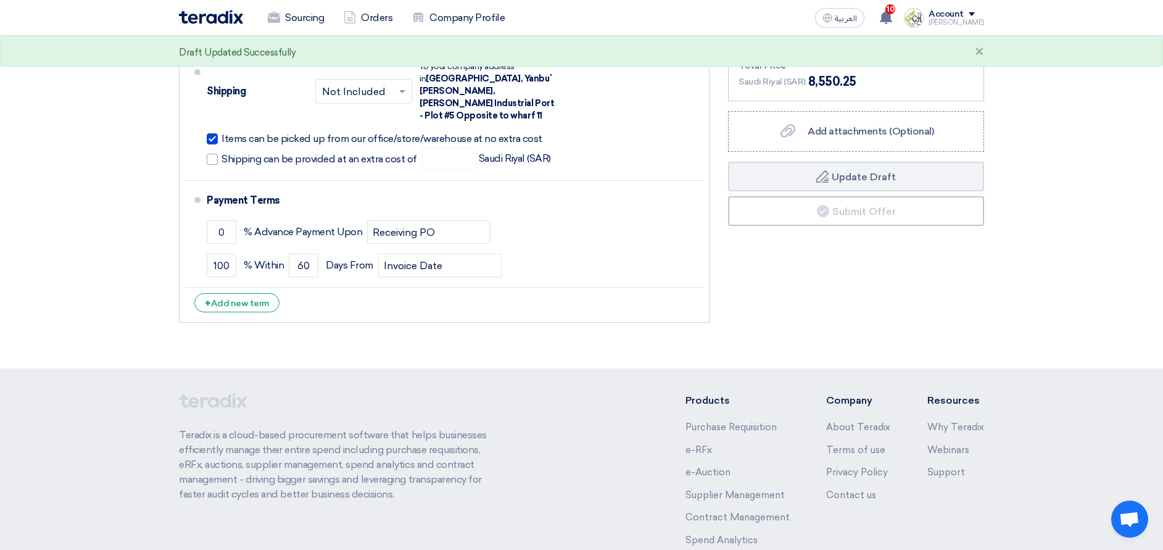
click at [816, 271] on div "Financial Offer Summary Subtotal [GEOGRAPHIC_DATA] (SAR) 7,435 Shipping Fees" at bounding box center [856, 109] width 275 height 440
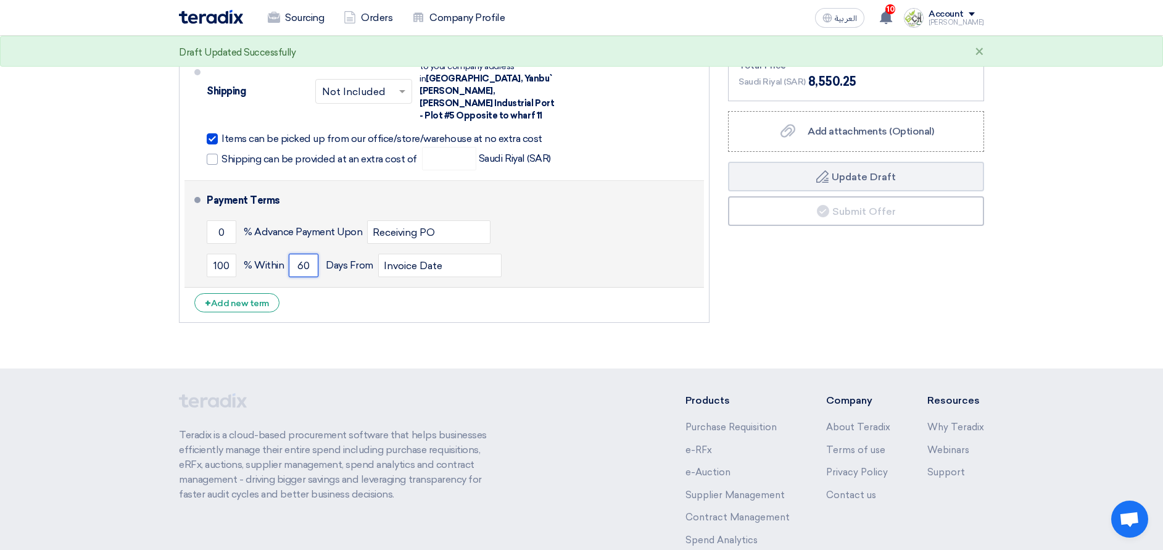
click at [302, 254] on input "60" at bounding box center [304, 265] width 30 height 23
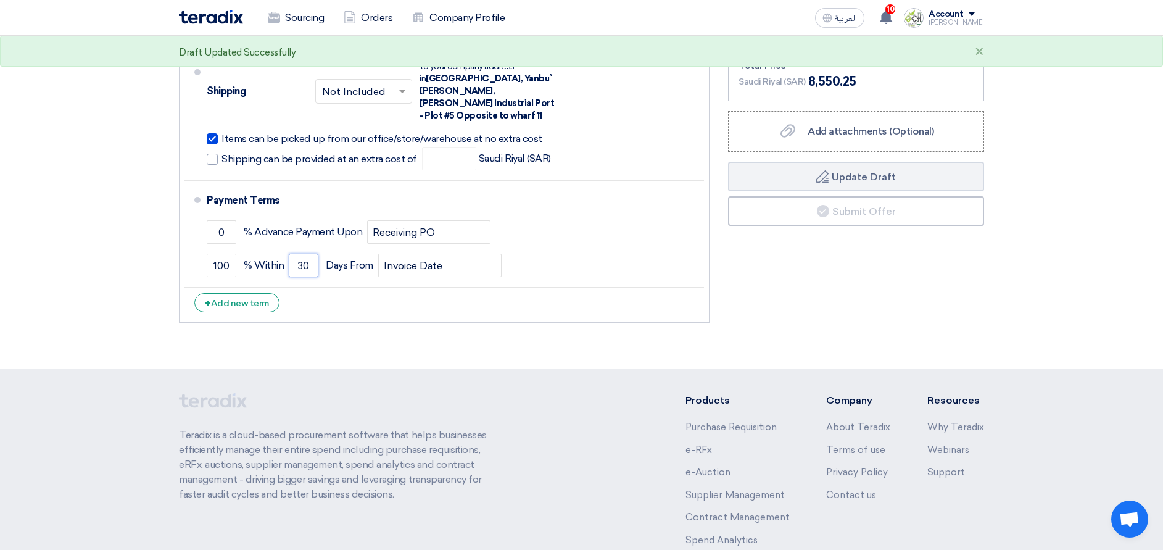
type input "30"
click at [780, 271] on div "Financial Offer Summary Subtotal [GEOGRAPHIC_DATA] (SAR) 7,435 Shipping Fees" at bounding box center [856, 109] width 275 height 440
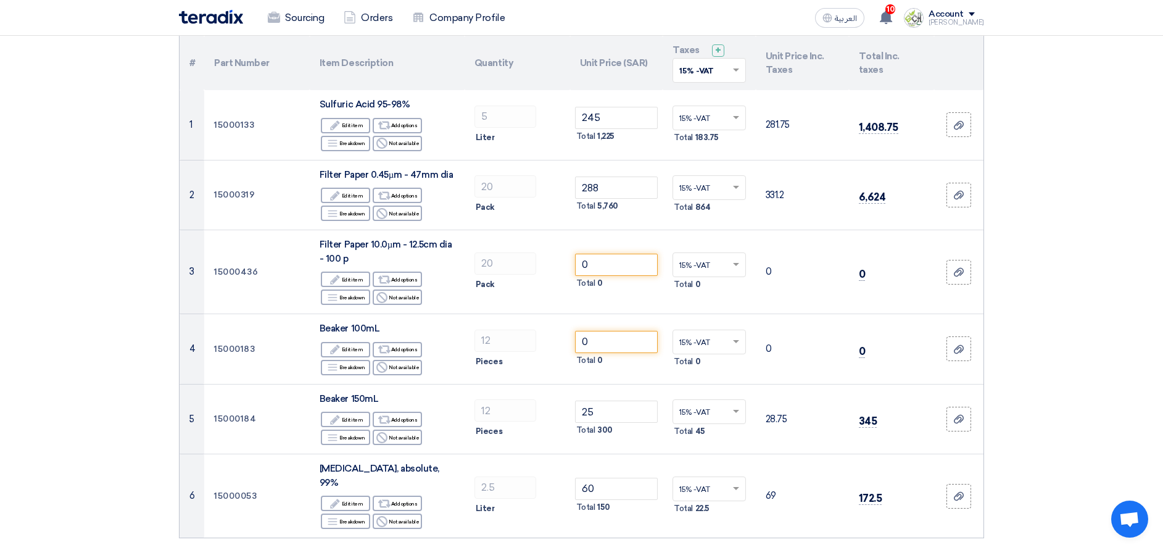
scroll to position [93, 0]
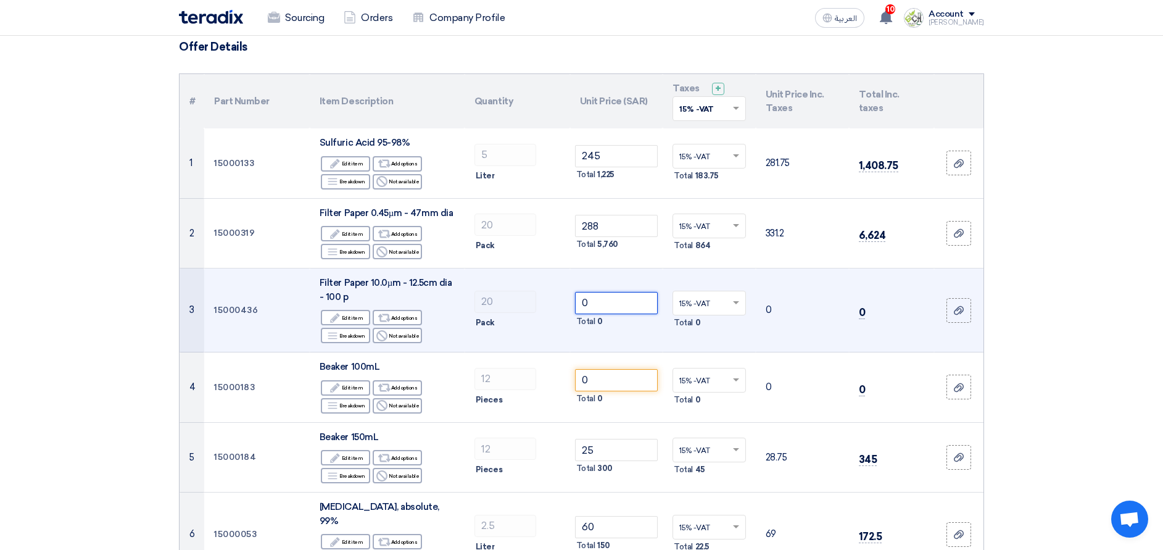
click at [601, 307] on input "0" at bounding box center [616, 303] width 83 height 22
drag, startPoint x: 599, startPoint y: 299, endPoint x: 577, endPoint y: 300, distance: 21.6
click at [577, 300] on input "0" at bounding box center [616, 303] width 83 height 22
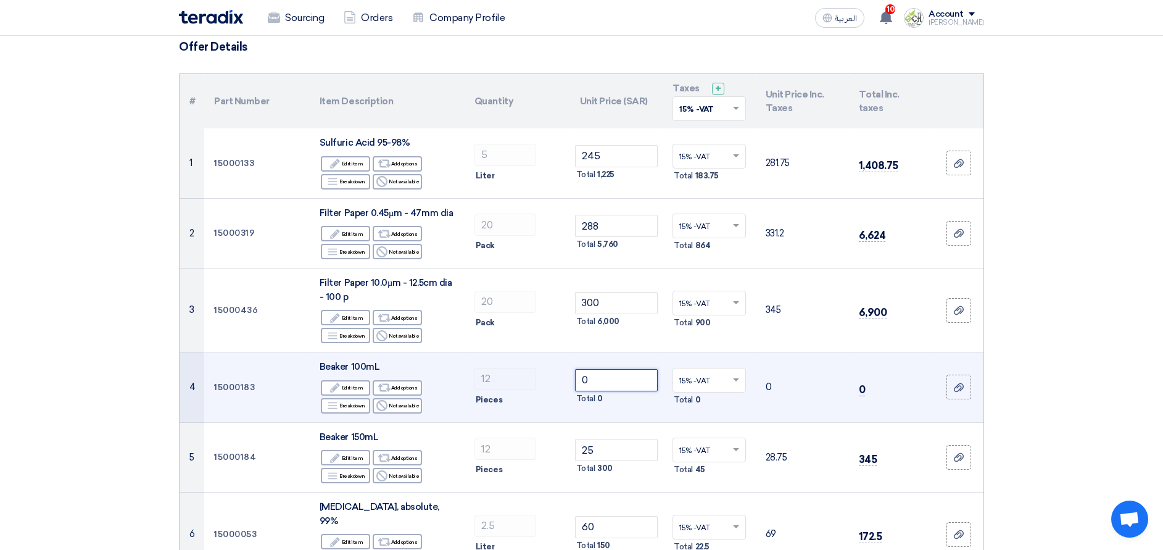
click at [607, 371] on input "0" at bounding box center [616, 380] width 83 height 22
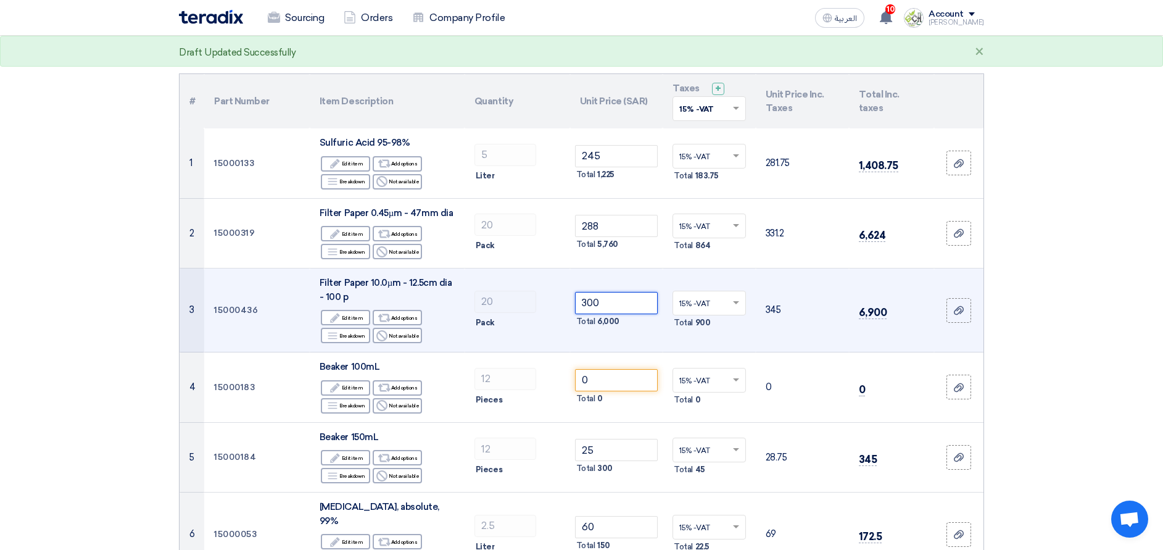
drag, startPoint x: 601, startPoint y: 302, endPoint x: 581, endPoint y: 304, distance: 20.5
click at [581, 304] on input "300" at bounding box center [616, 303] width 83 height 22
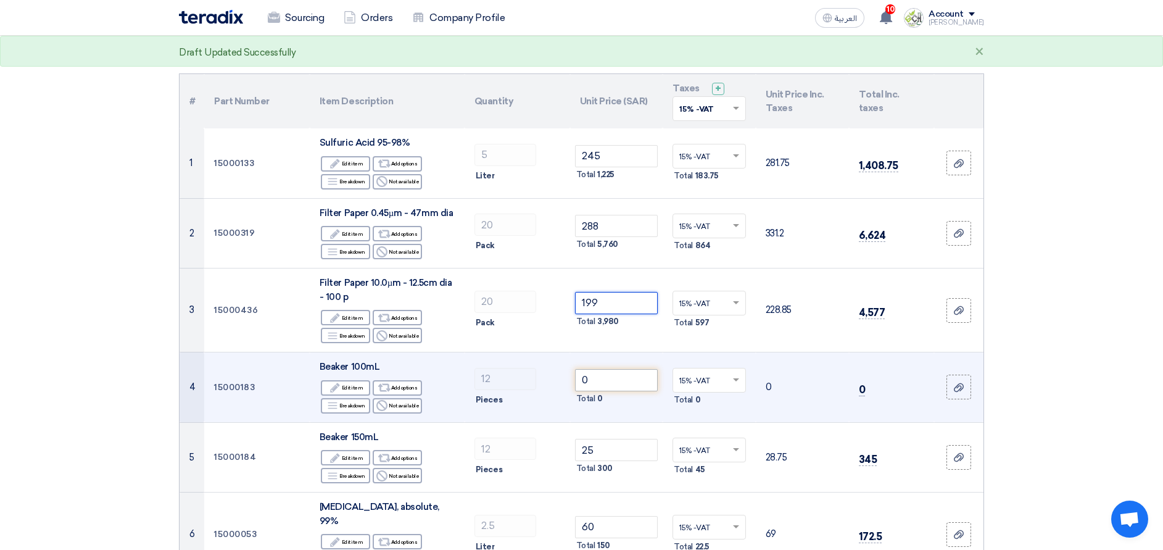
type input "199"
drag, startPoint x: 613, startPoint y: 379, endPoint x: 579, endPoint y: 376, distance: 34.7
click at [579, 376] on input "0" at bounding box center [616, 380] width 83 height 22
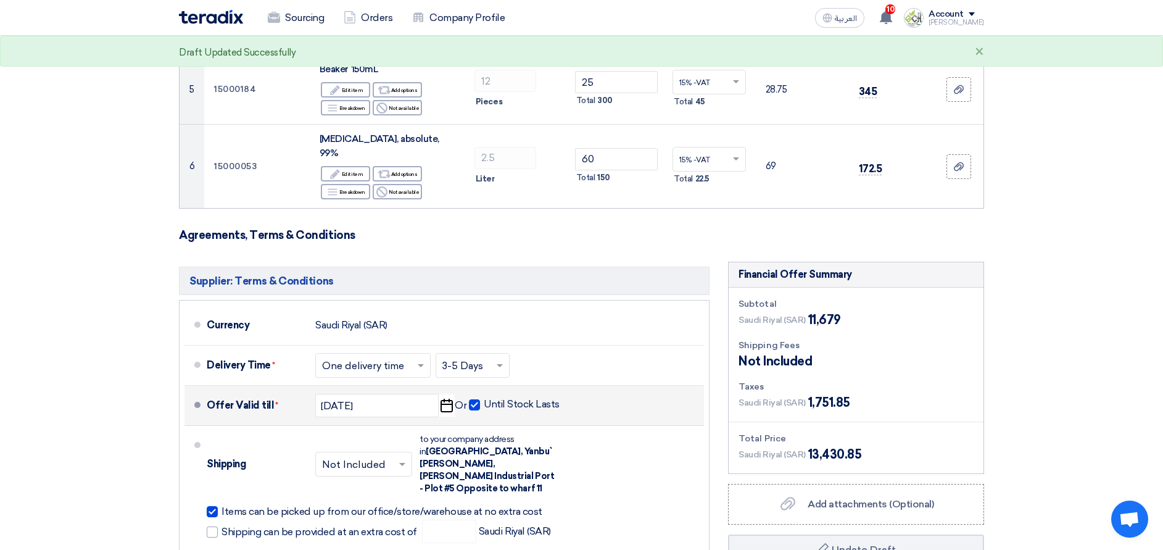
scroll to position [463, 0]
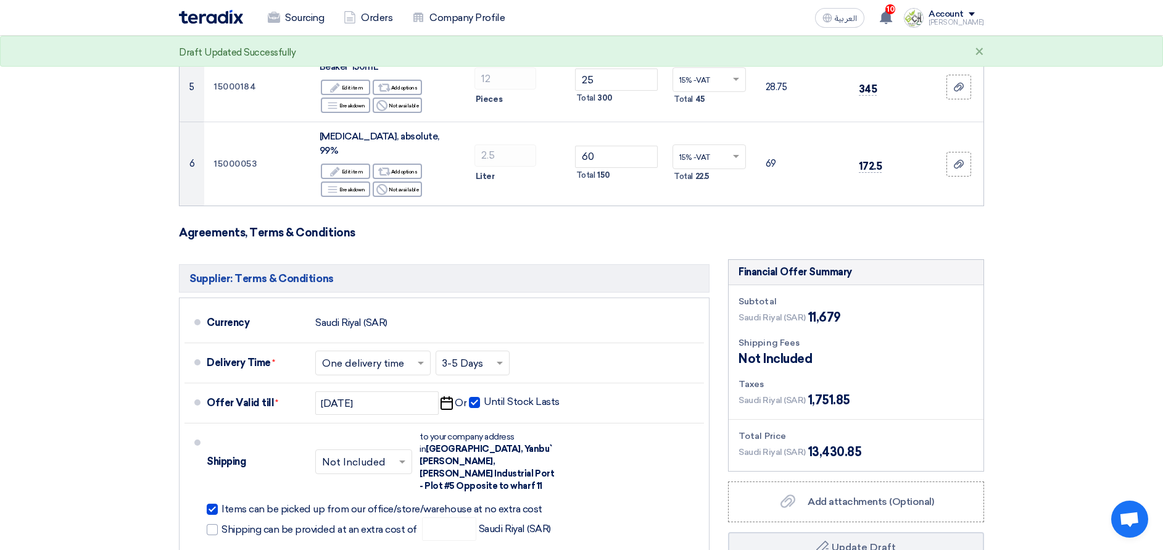
type input "22"
click at [1049, 442] on section "Offer Details # Part Number Item Description Quantity Unit Price (SAR) Taxes + …" at bounding box center [581, 191] width 1163 height 1093
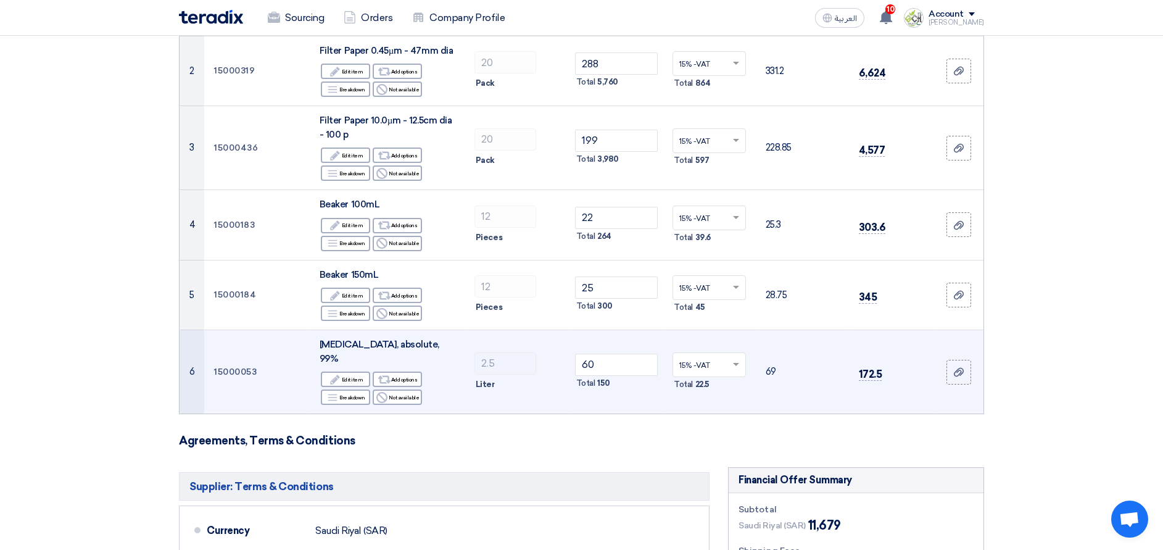
scroll to position [278, 0]
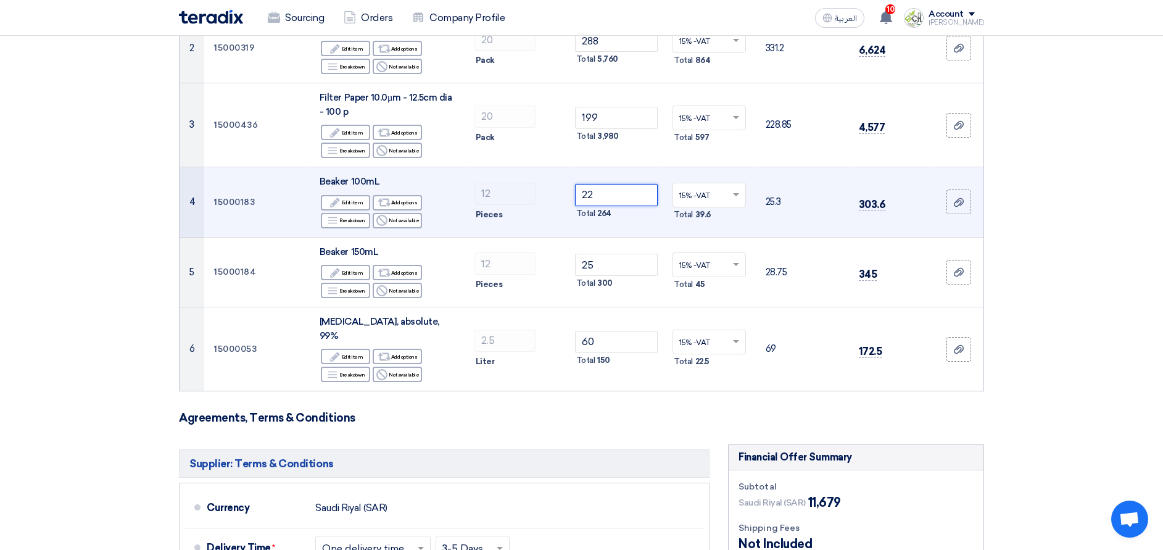
click at [604, 201] on input "22" at bounding box center [616, 195] width 83 height 22
drag, startPoint x: 599, startPoint y: 194, endPoint x: 582, endPoint y: 193, distance: 16.7
click at [582, 193] on input "22" at bounding box center [616, 195] width 83 height 22
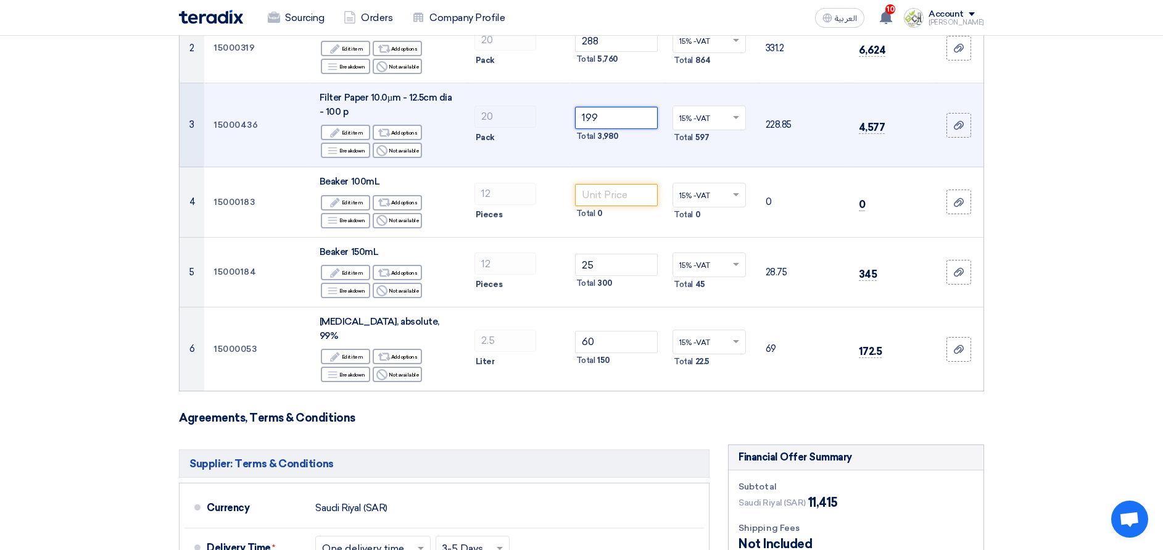
drag, startPoint x: 605, startPoint y: 116, endPoint x: 571, endPoint y: 114, distance: 34.6
click at [571, 114] on td "199 Total 3,980" at bounding box center [616, 125] width 93 height 84
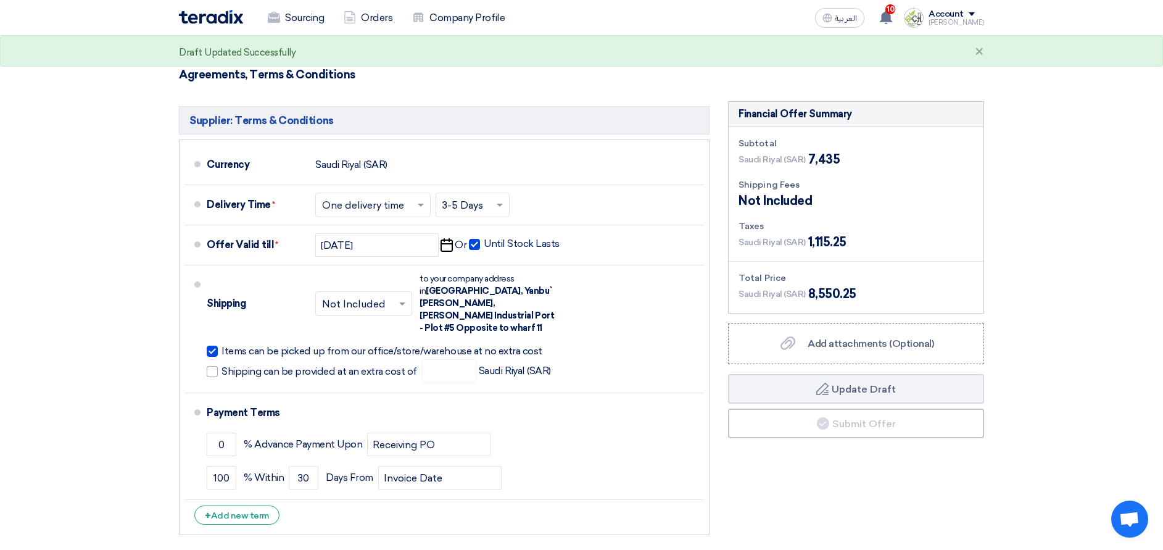
scroll to position [648, 0]
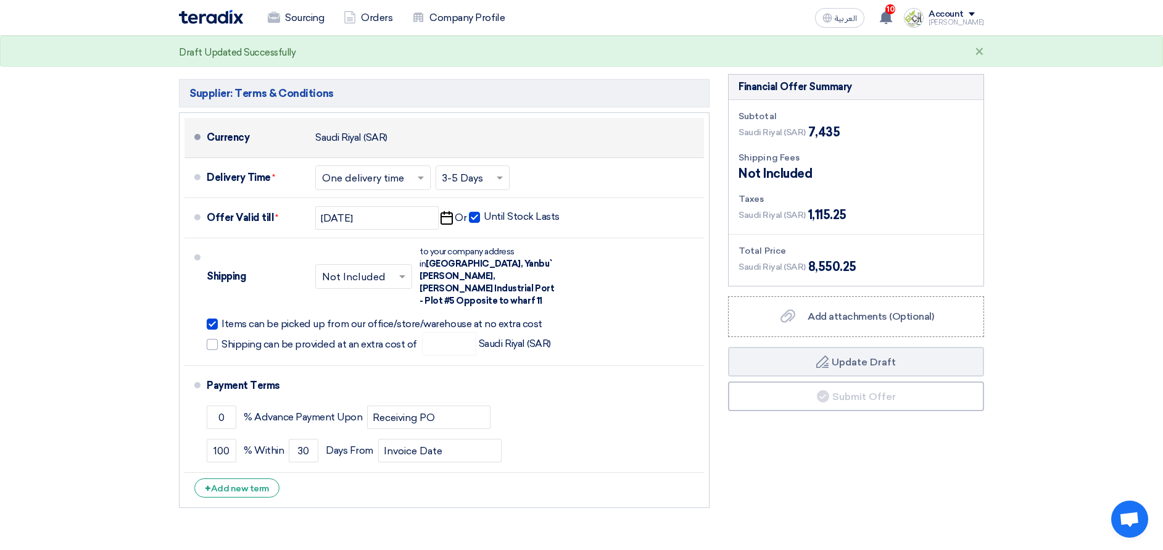
click at [314, 123] on div "Currency [GEOGRAPHIC_DATA] (SAR)" at bounding box center [453, 138] width 492 height 30
click at [226, 128] on div "Currency" at bounding box center [256, 138] width 99 height 30
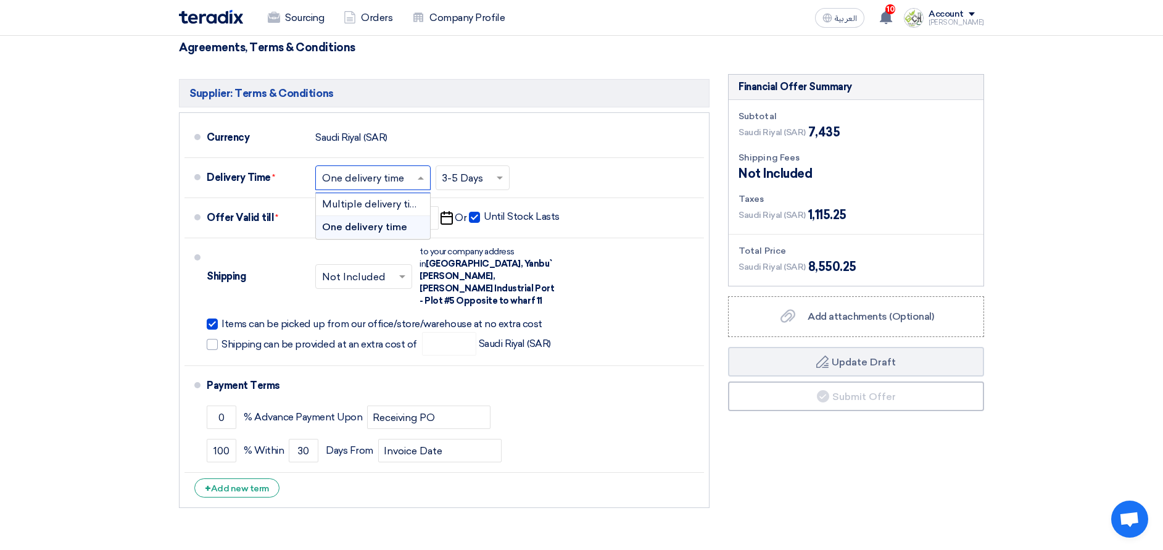
click at [417, 172] on span at bounding box center [422, 178] width 15 height 12
click at [384, 198] on span "Multiple delivery times" at bounding box center [375, 204] width 107 height 12
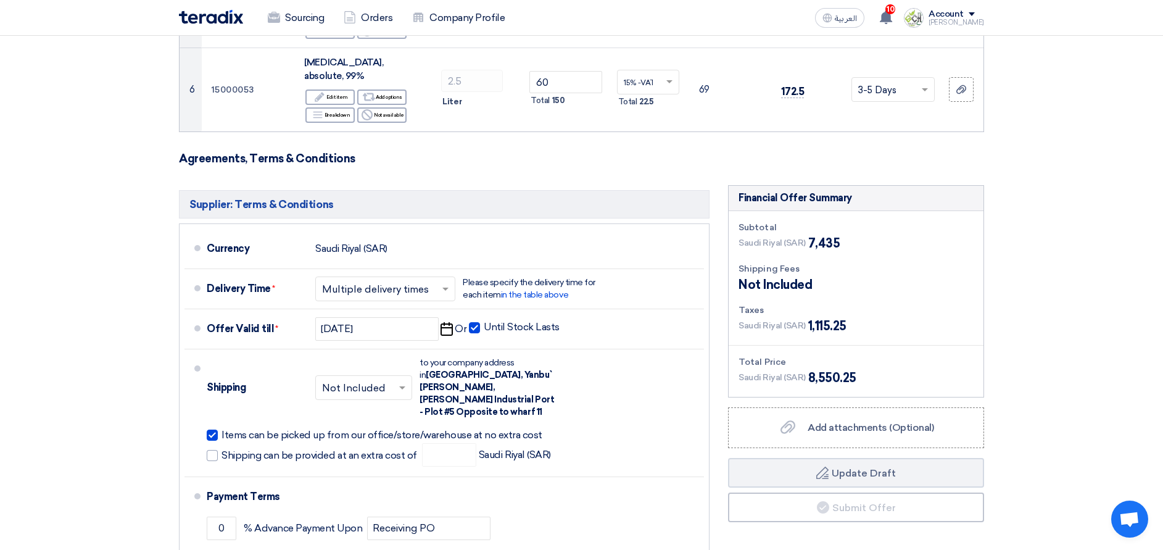
scroll to position [555, 0]
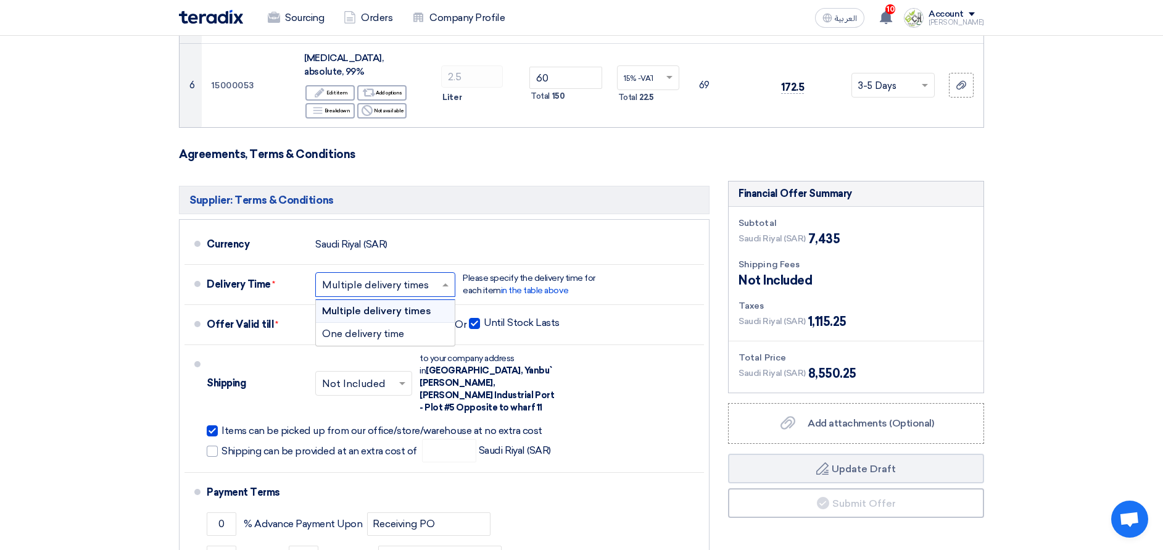
click at [446, 276] on input "text" at bounding box center [386, 285] width 128 height 18
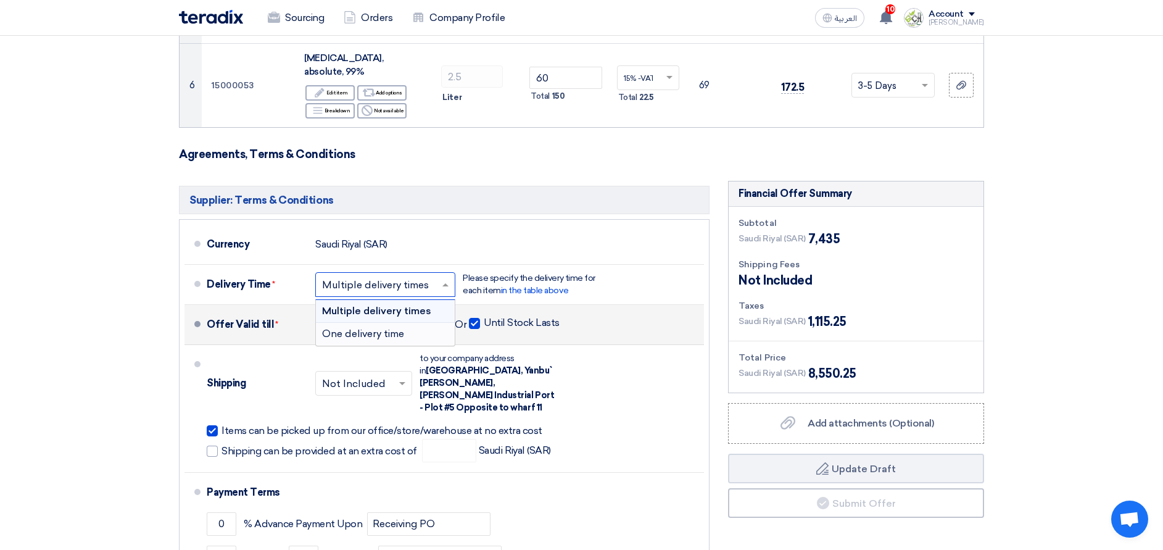
click at [392, 328] on span "One delivery time" at bounding box center [363, 334] width 82 height 12
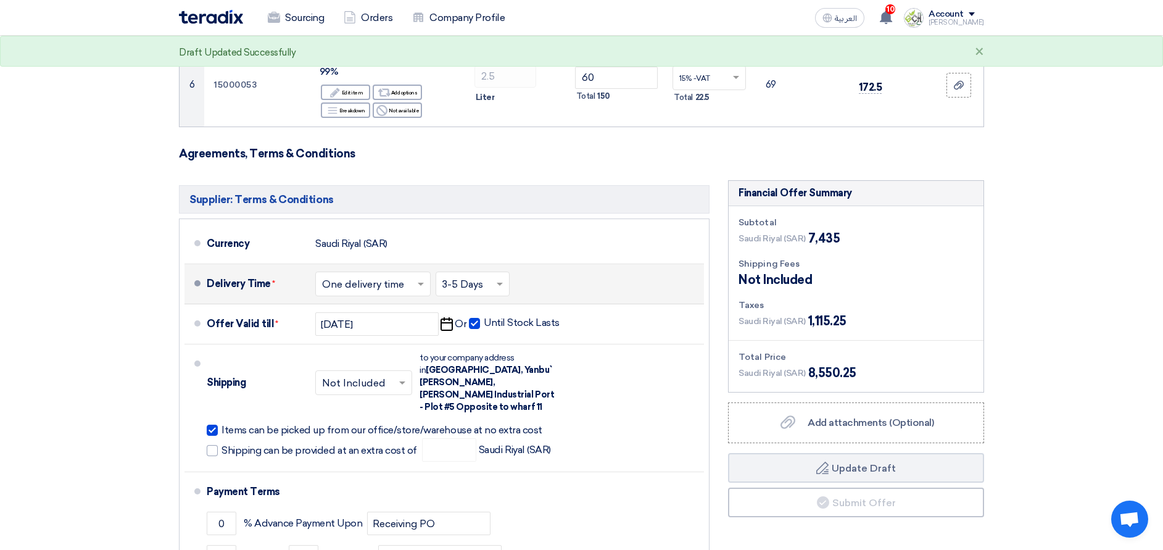
click at [417, 278] on span at bounding box center [422, 284] width 15 height 12
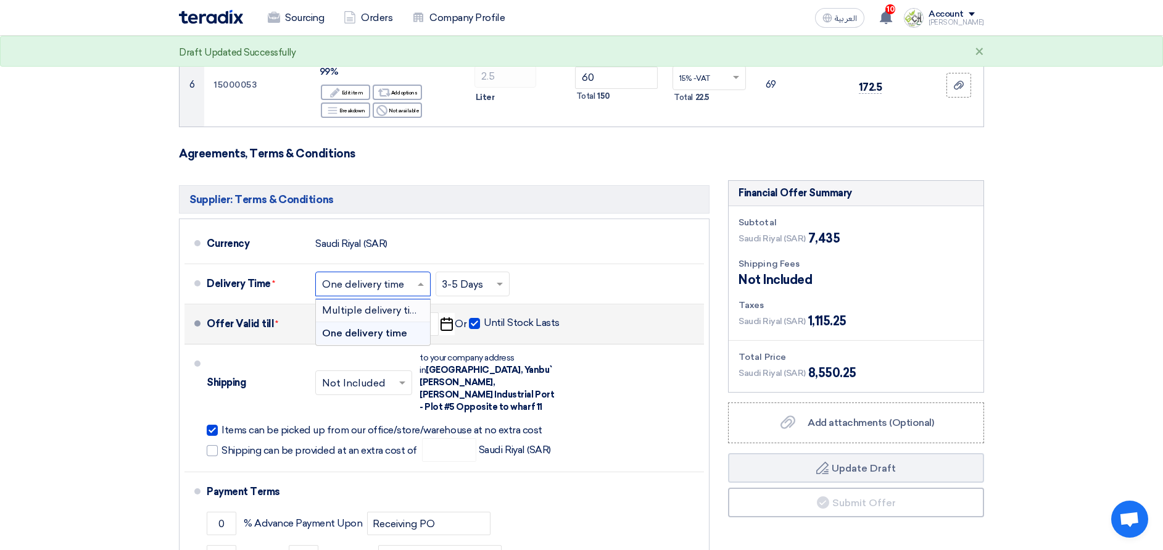
click at [395, 304] on span "Multiple delivery times" at bounding box center [375, 310] width 107 height 12
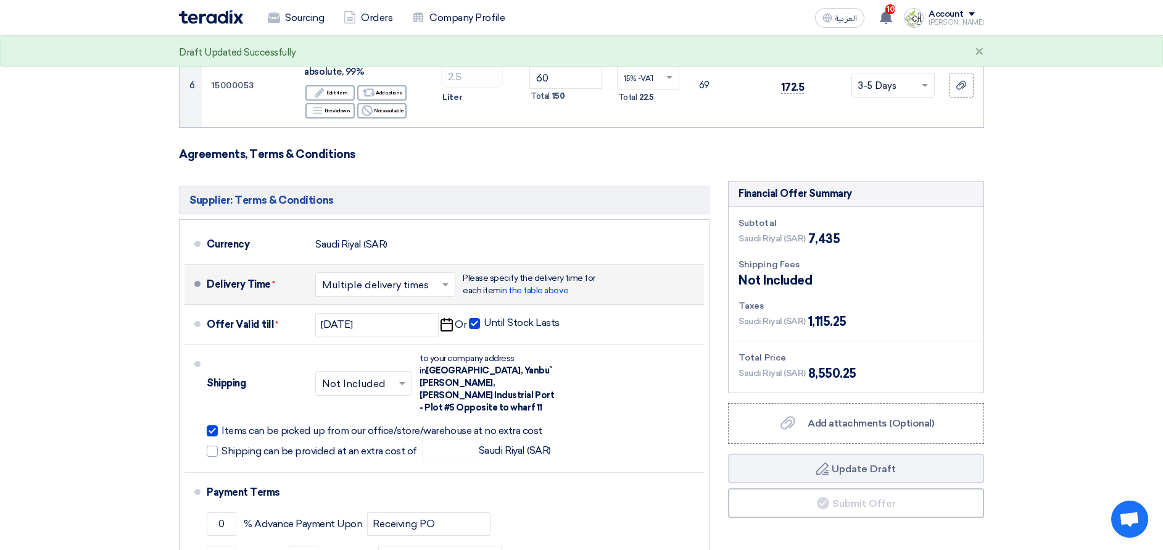
click at [437, 276] on input "text" at bounding box center [386, 285] width 128 height 18
click at [408, 323] on div "One delivery time" at bounding box center [385, 334] width 139 height 22
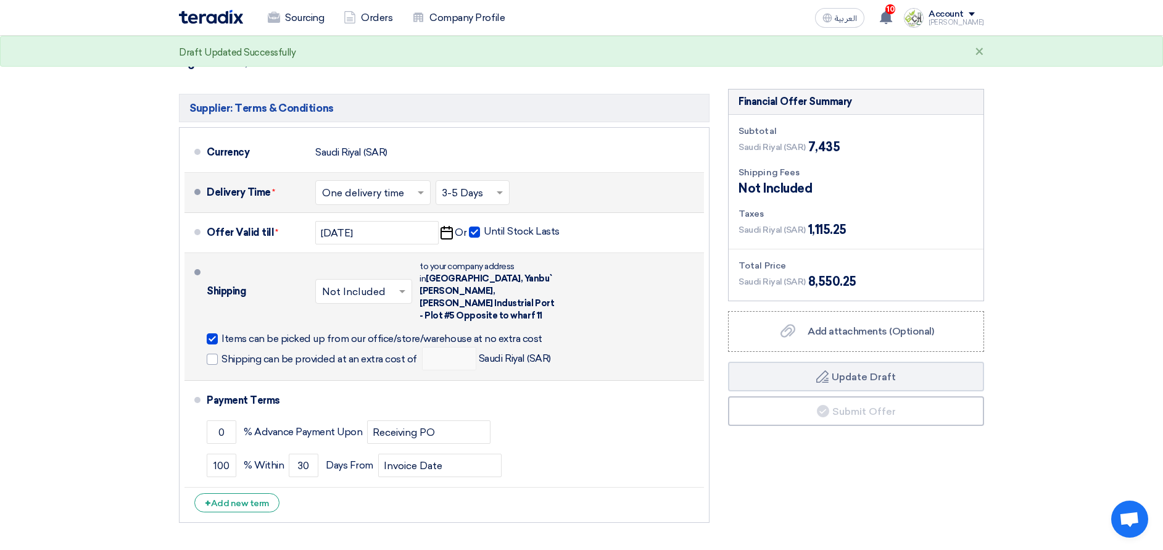
scroll to position [634, 0]
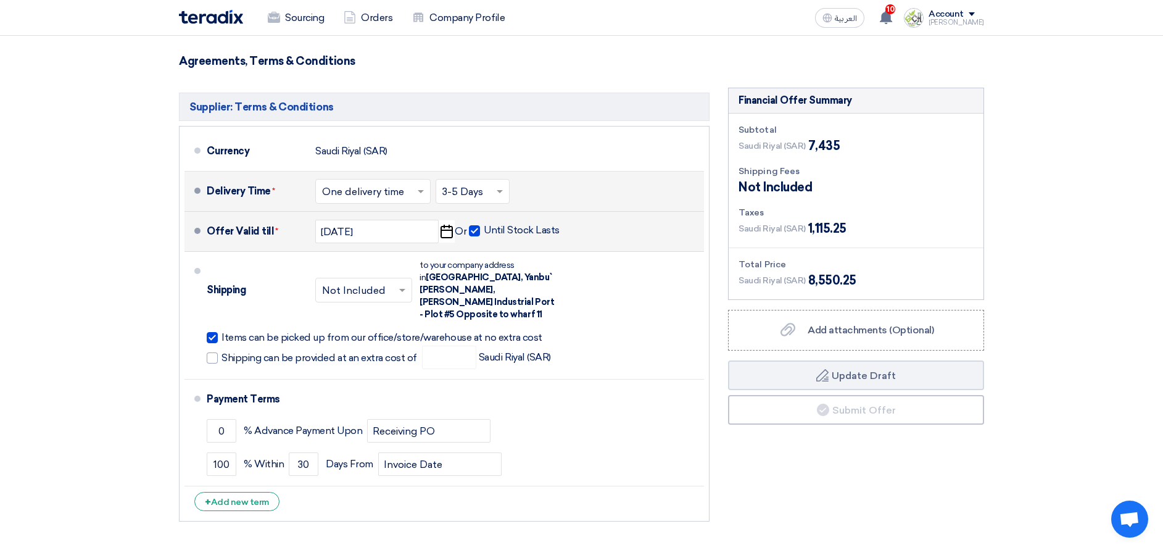
click at [473, 225] on span at bounding box center [474, 230] width 11 height 11
click at [484, 224] on input "Until Stock Lasts" at bounding box center [523, 235] width 78 height 23
checkbox input "false"
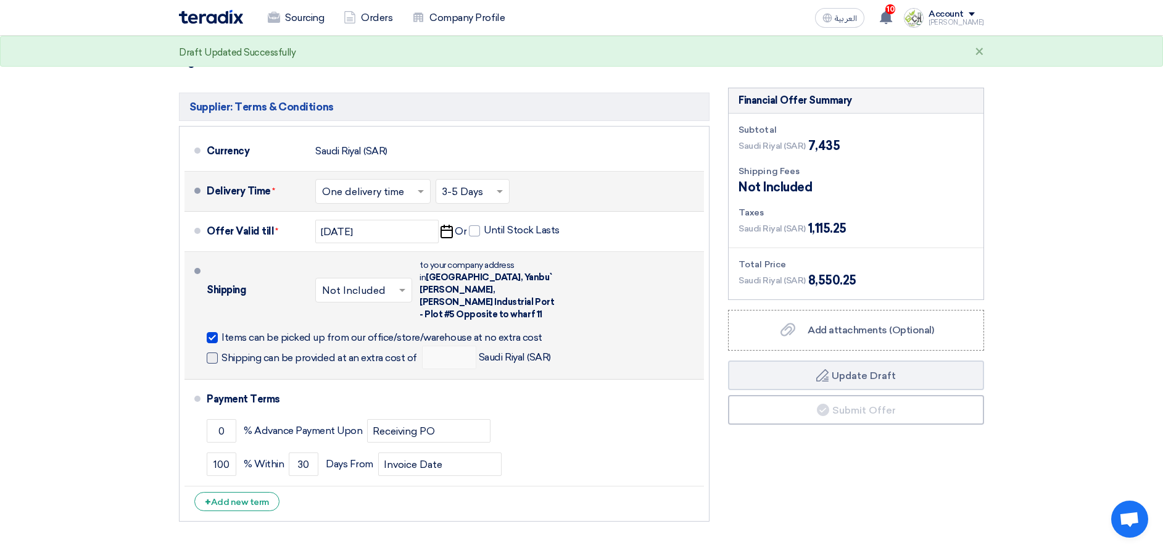
click at [218, 351] on label "Shipping can be provided at an extra cost of" at bounding box center [312, 357] width 210 height 12
click at [222, 351] on input "Shipping can be provided at an extra cost of" at bounding box center [321, 362] width 198 height 23
checkbox input "true"
click at [447, 346] on input "number" at bounding box center [449, 357] width 54 height 23
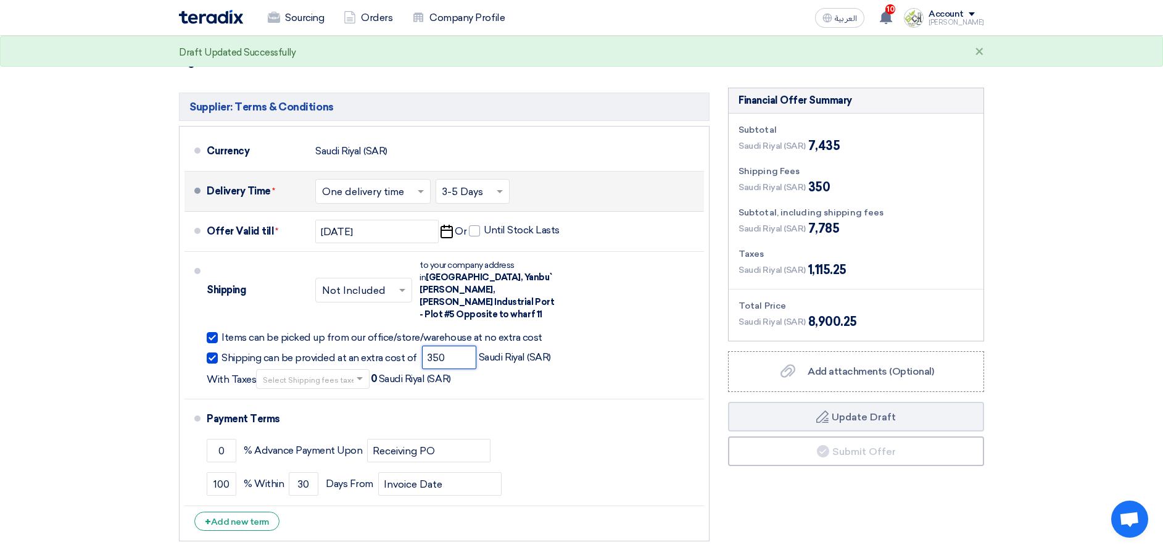
type input "350"
click at [820, 516] on div "Financial Offer Summary Subtotal [GEOGRAPHIC_DATA] (SAR) 7,435 Shipping Fees" at bounding box center [856, 318] width 275 height 460
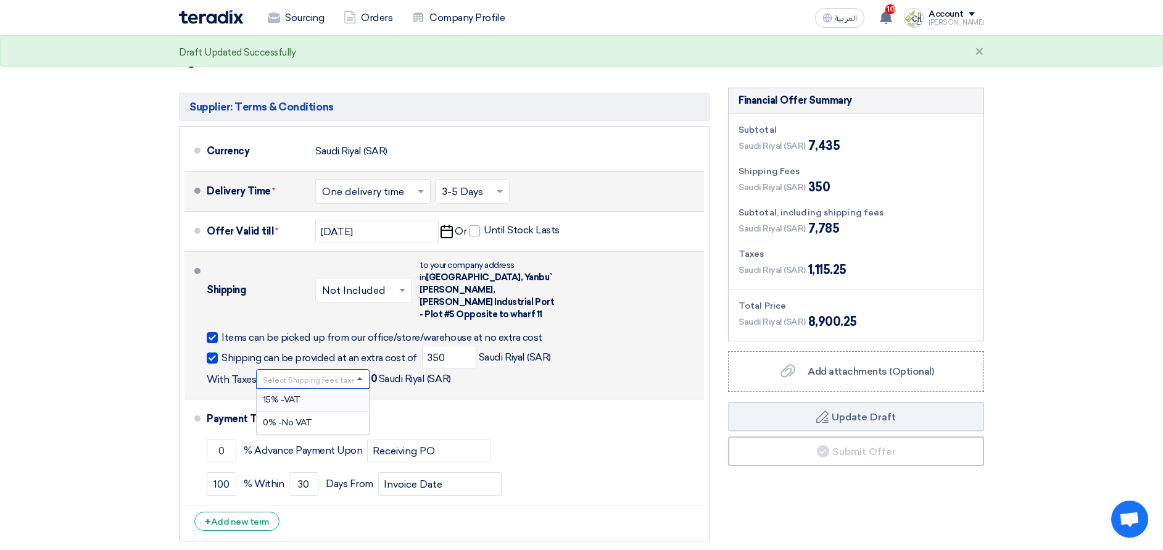
click at [357, 377] on span at bounding box center [360, 378] width 6 height 3
click at [325, 389] on div "15% -VAT" at bounding box center [313, 400] width 112 height 23
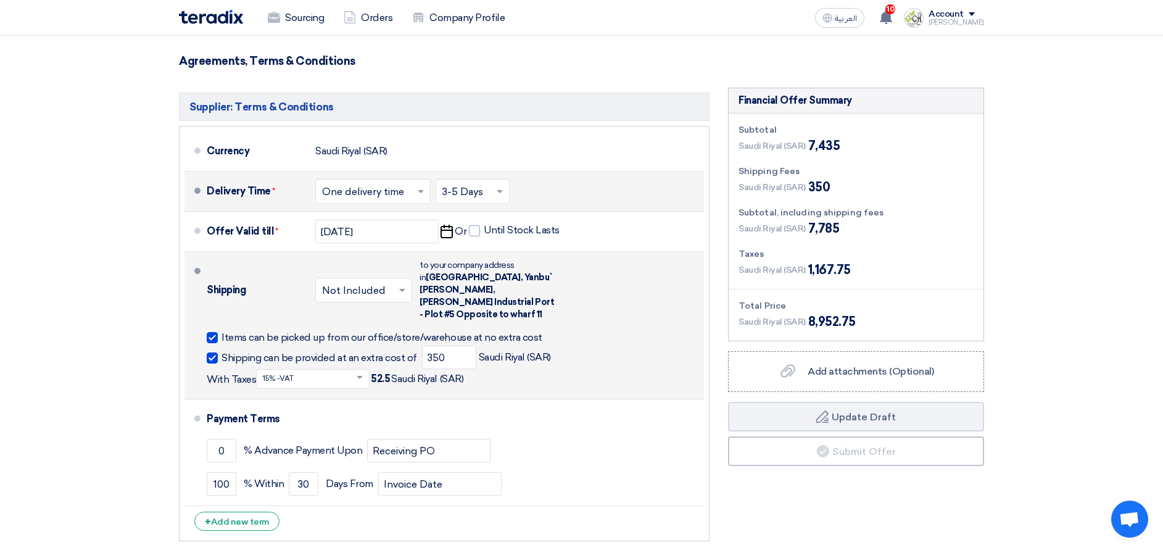
click at [776, 506] on div "Financial Offer Summary Subtotal [GEOGRAPHIC_DATA] (SAR) 7,435 Shipping Fees" at bounding box center [856, 318] width 275 height 460
click at [244, 512] on div "+ Add new term" at bounding box center [236, 521] width 85 height 19
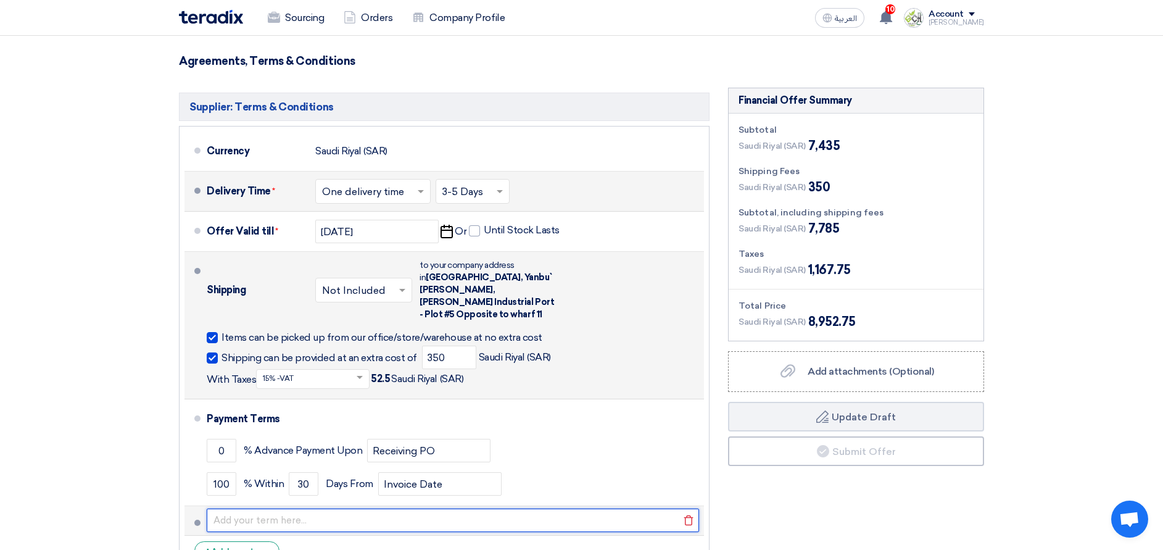
click at [247, 508] on input "text" at bounding box center [453, 519] width 492 height 23
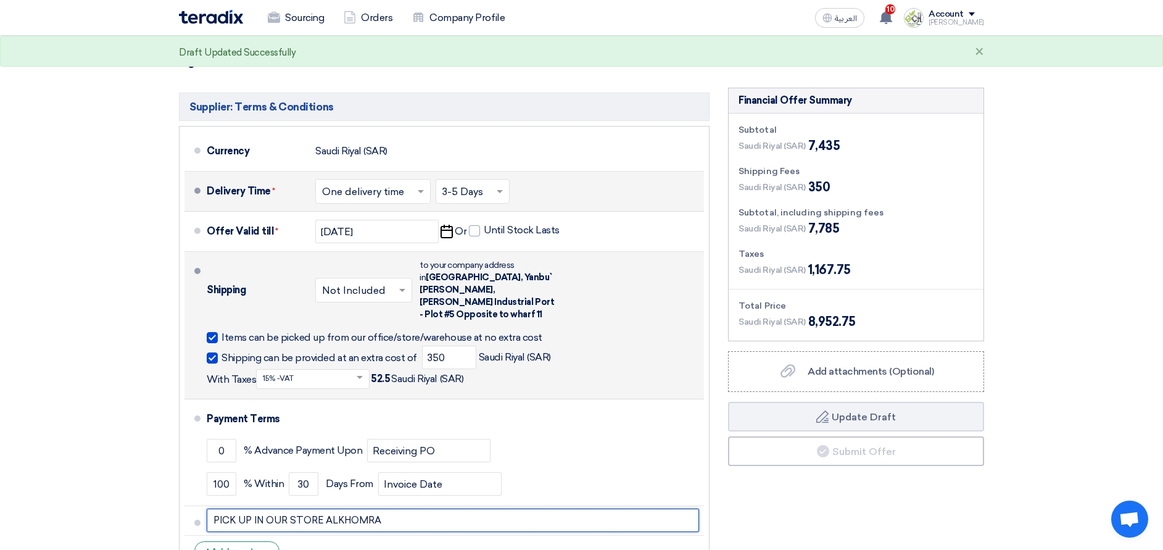
type input "PICK UP IN OUR STORE ALKHOMRA"
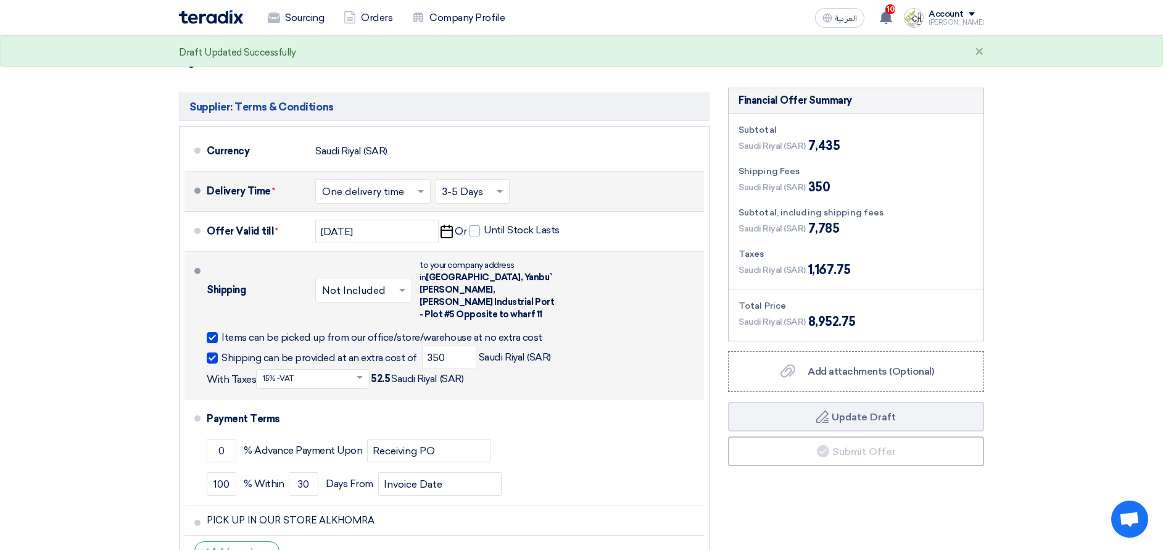
click at [934, 502] on div "Financial Offer Summary Subtotal [GEOGRAPHIC_DATA] (SAR) 7,435 Shipping Fees" at bounding box center [856, 332] width 275 height 489
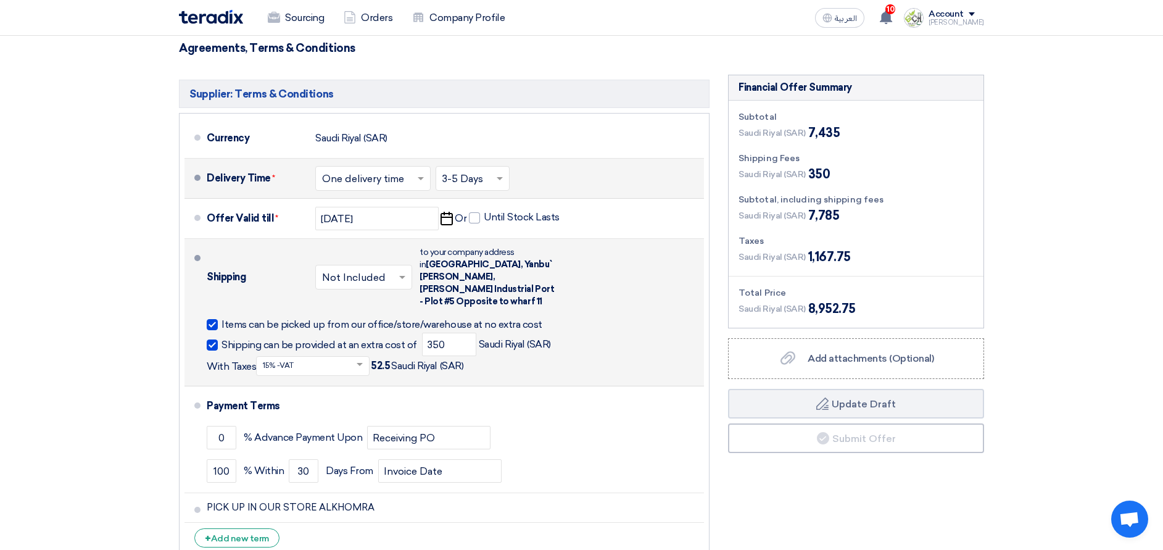
scroll to position [648, 0]
click at [210, 339] on span at bounding box center [212, 344] width 11 height 11
click at [222, 338] on input "Shipping can be provided at an extra cost of" at bounding box center [321, 349] width 198 height 23
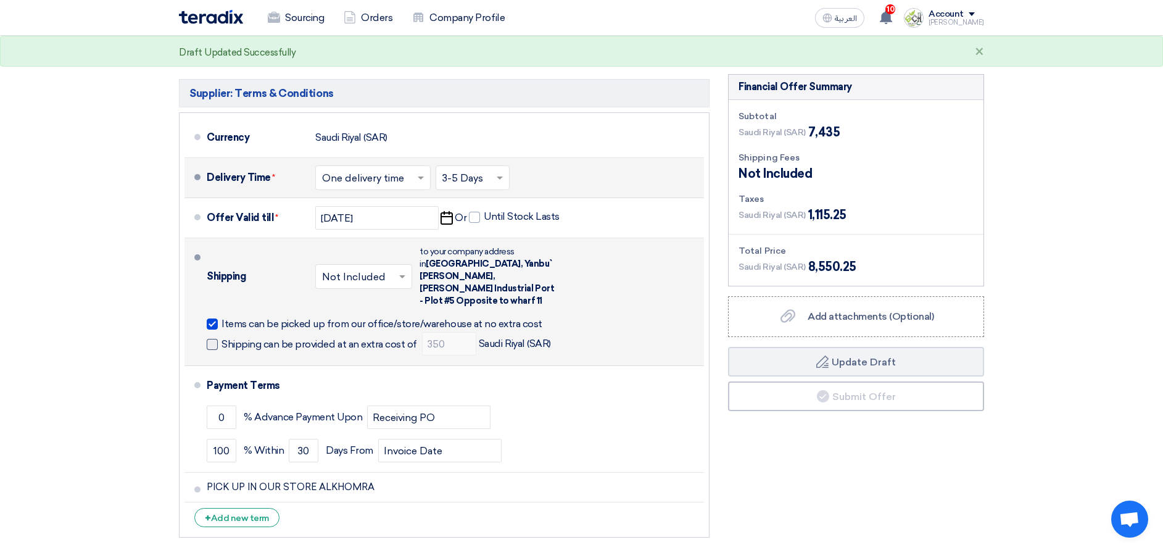
click at [213, 339] on span at bounding box center [212, 344] width 11 height 11
click at [222, 338] on input "Shipping can be provided at an extra cost of" at bounding box center [321, 349] width 198 height 23
checkbox input "true"
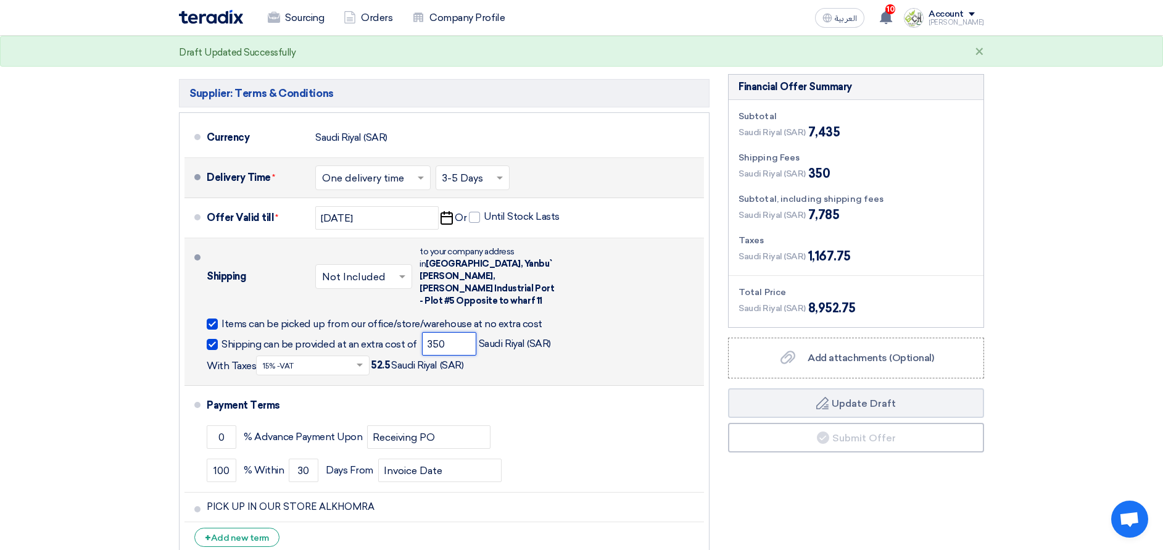
drag, startPoint x: 451, startPoint y: 315, endPoint x: 417, endPoint y: 315, distance: 33.9
click at [417, 332] on div "Shipping can be provided at an extra cost of 350 Saudi Riyal (SAR) With Taxes S…" at bounding box center [453, 353] width 492 height 43
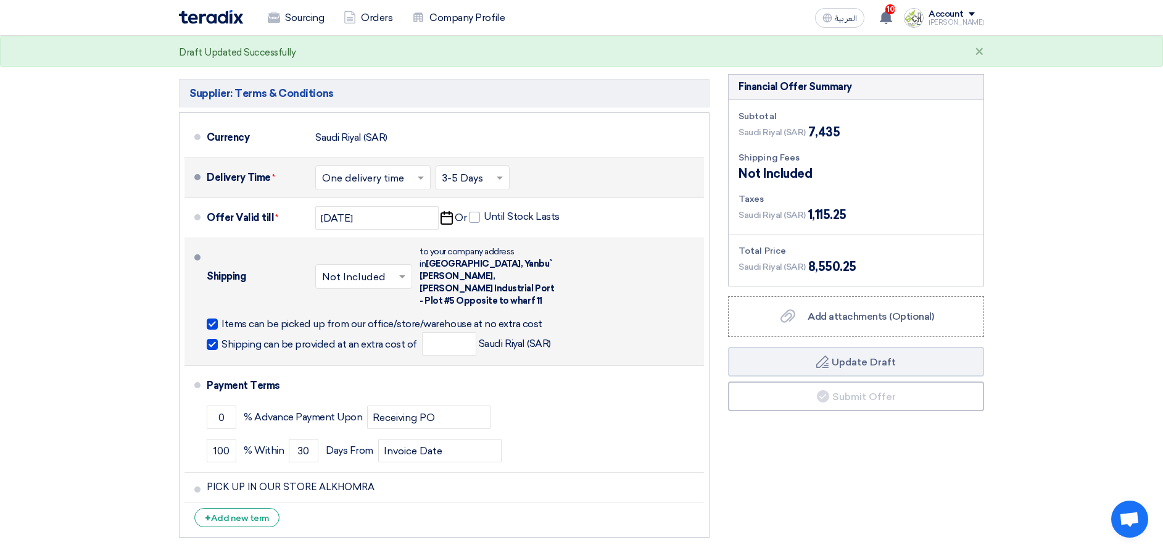
click at [215, 339] on span at bounding box center [212, 344] width 11 height 11
click at [222, 338] on input "Shipping can be provided at an extra cost of" at bounding box center [321, 349] width 198 height 23
checkbox input "false"
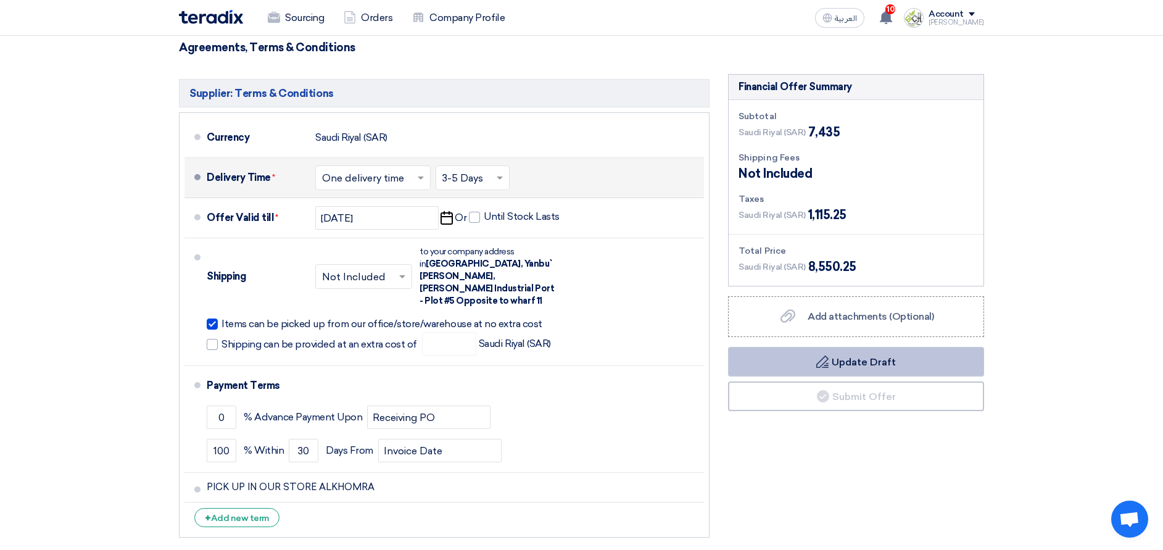
click at [884, 347] on button "Draft Update Draft" at bounding box center [856, 362] width 256 height 30
click at [814, 349] on button "Draft Update Draft" at bounding box center [856, 362] width 256 height 30
click at [879, 460] on div "Financial Offer Summary Subtotal [GEOGRAPHIC_DATA] (SAR) 7,435 Shipping Fees" at bounding box center [856, 309] width 275 height 470
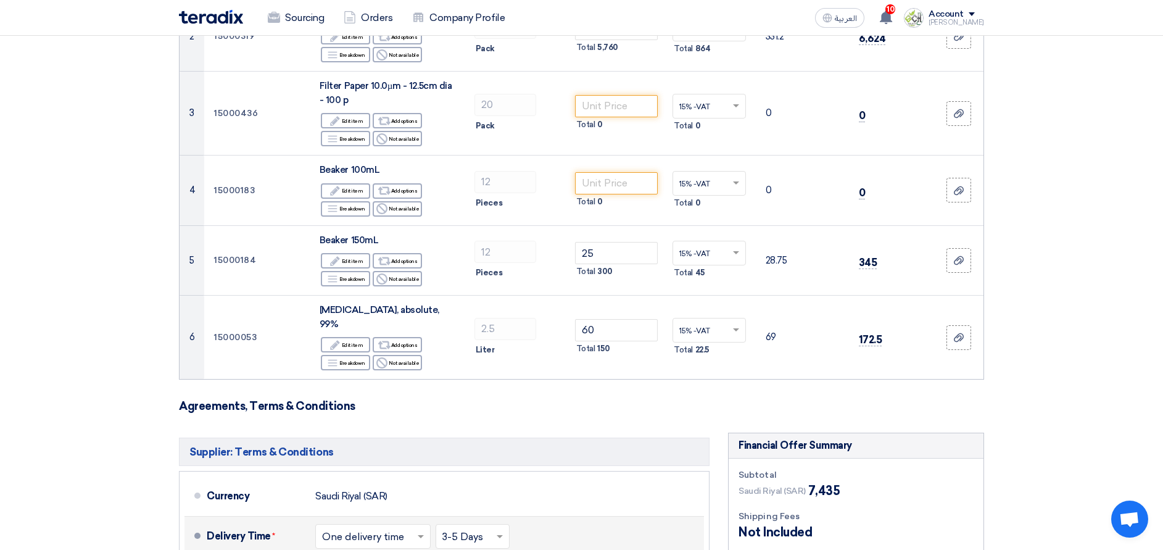
scroll to position [185, 0]
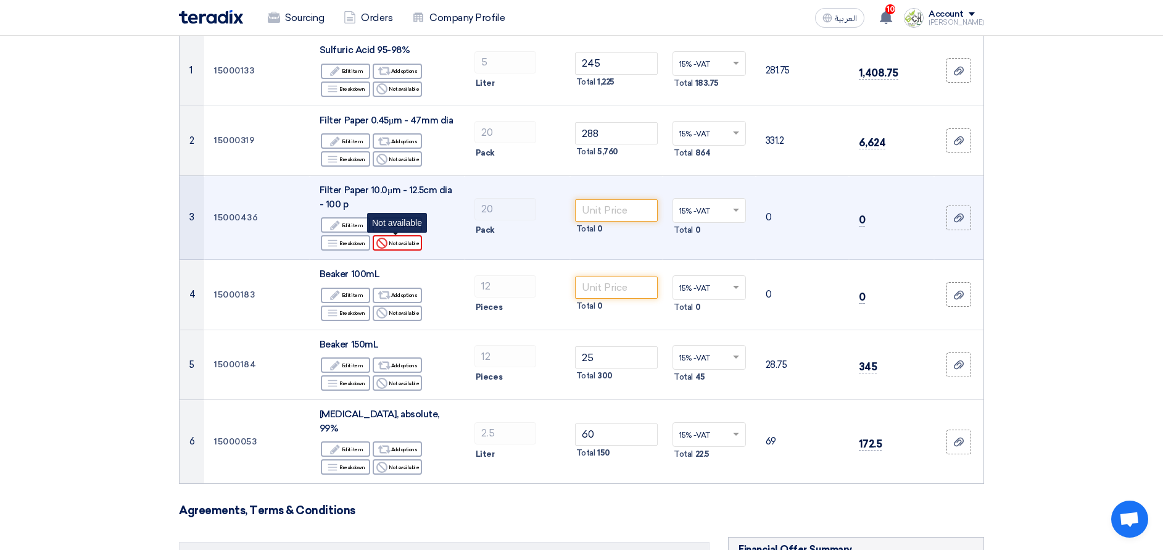
click at [413, 246] on div "Reject Not available" at bounding box center [397, 242] width 49 height 15
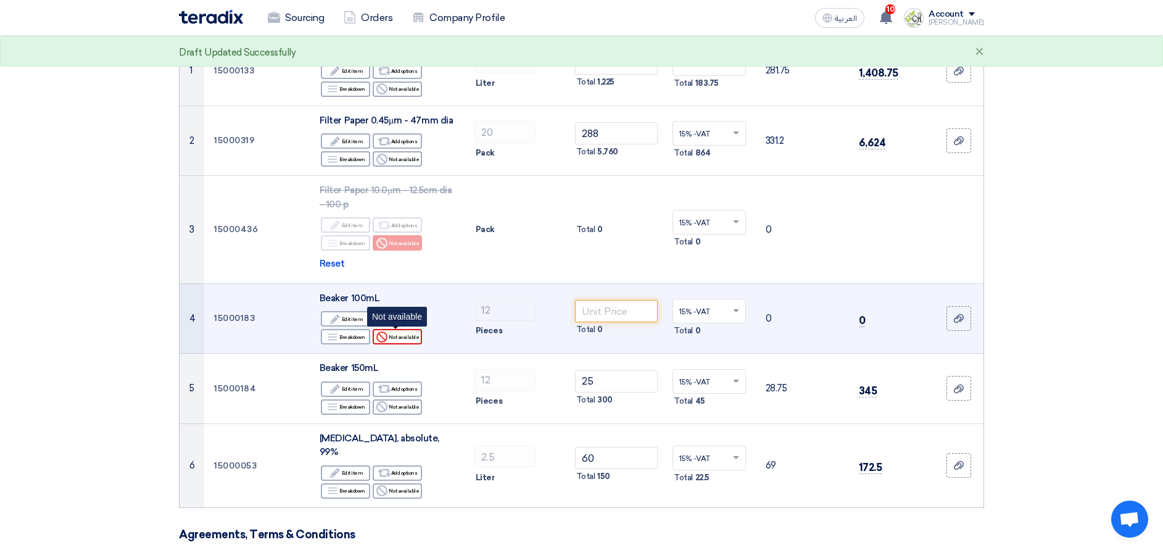
click at [414, 336] on div "Reject Not available" at bounding box center [397, 336] width 49 height 15
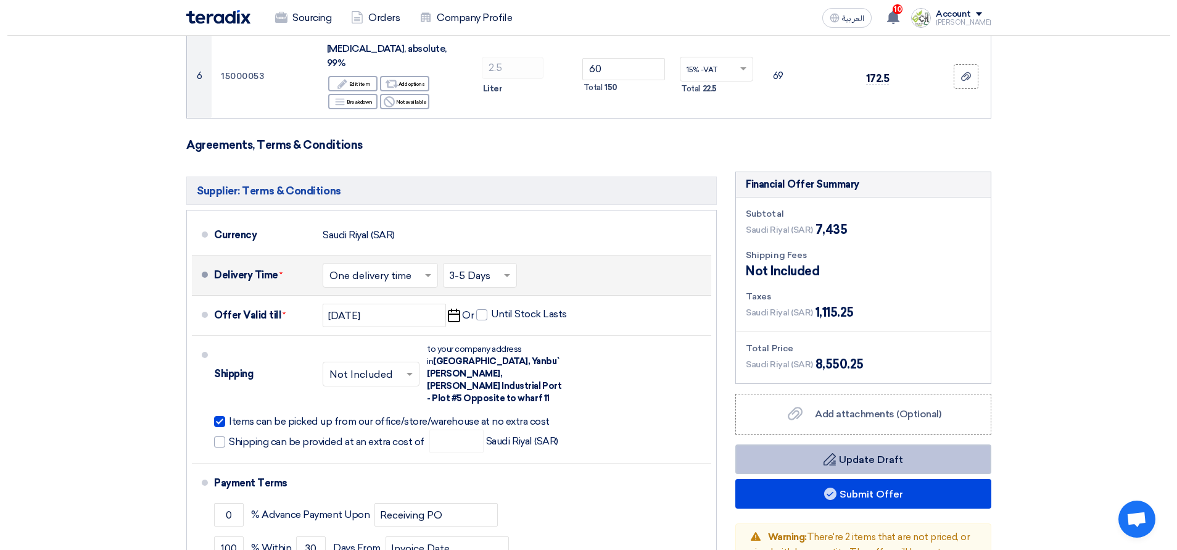
scroll to position [604, 0]
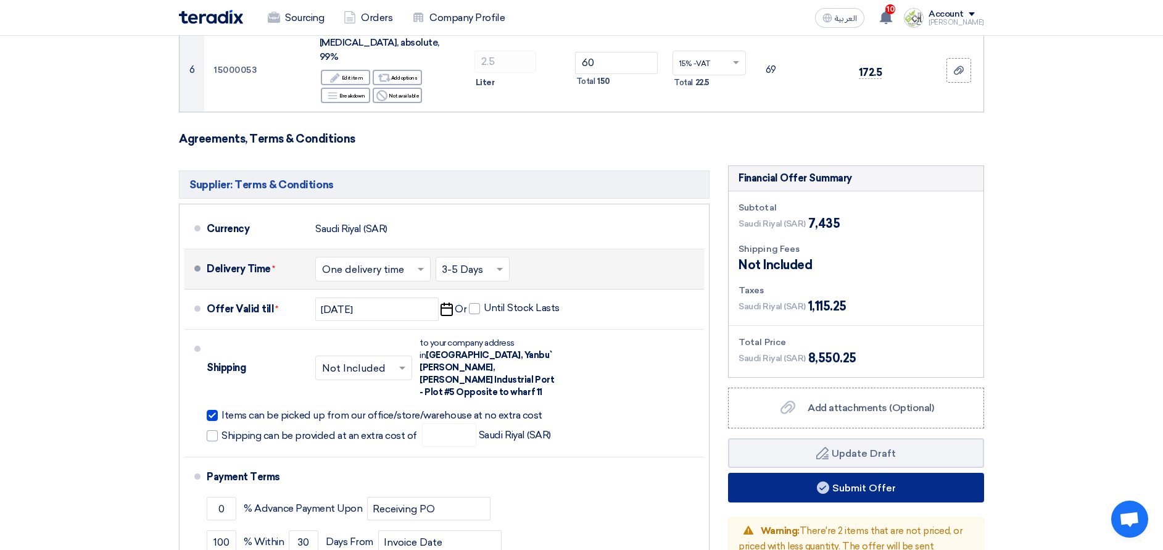
click at [829, 474] on button "Submit Offer" at bounding box center [856, 488] width 256 height 30
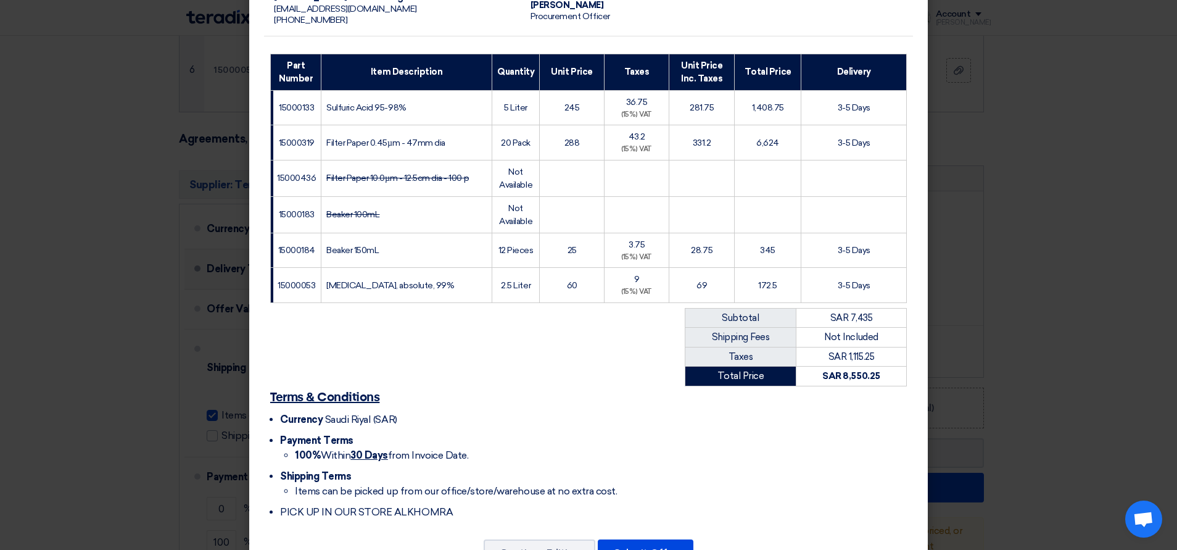
scroll to position [199, 0]
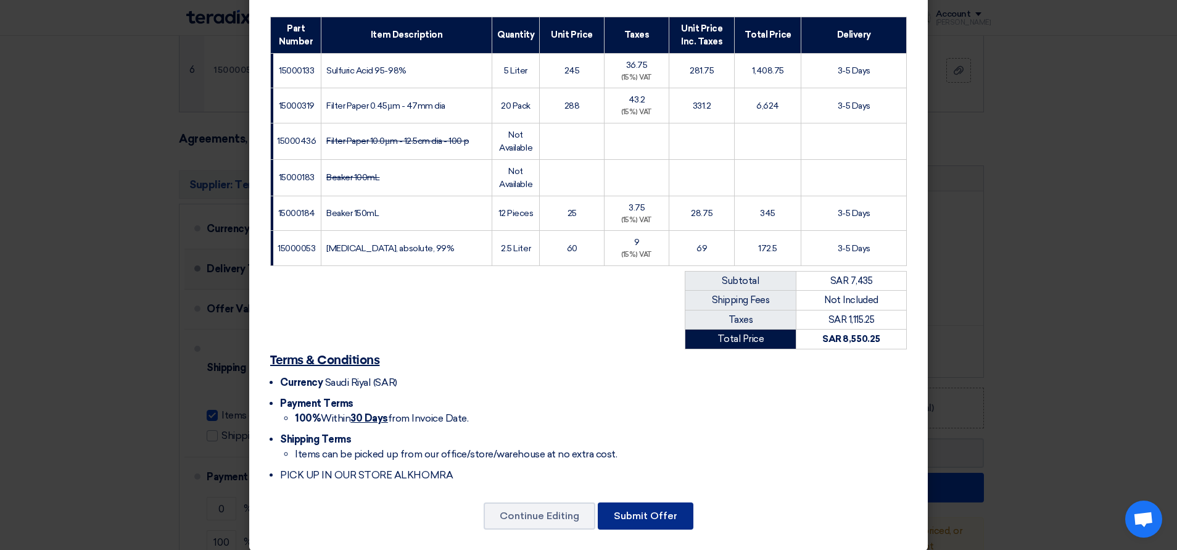
click at [673, 504] on button "Submit Offer" at bounding box center [646, 515] width 96 height 27
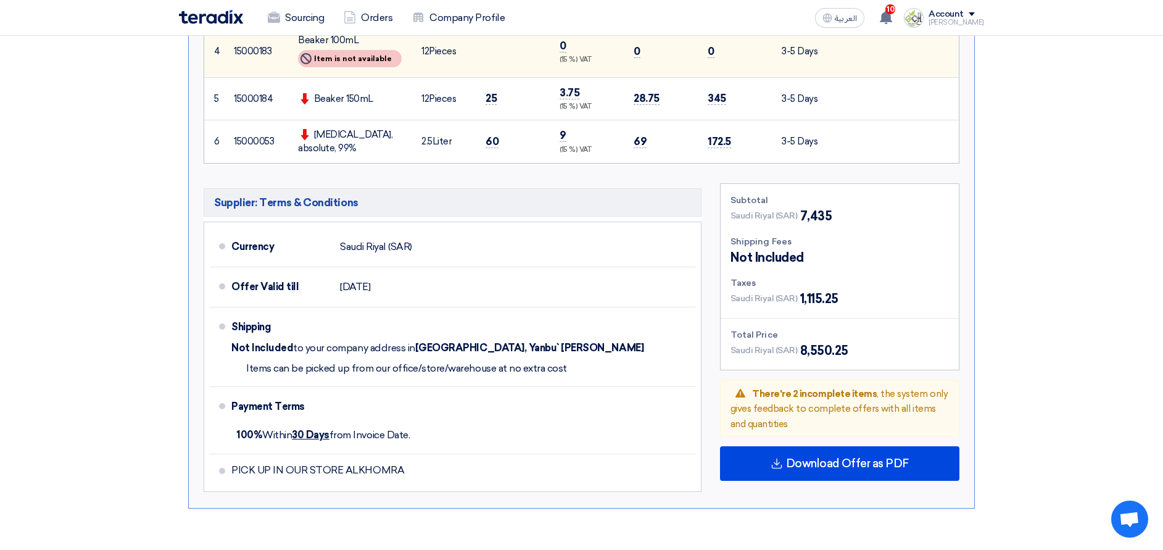
scroll to position [648, 0]
